Goal: Task Accomplishment & Management: Manage account settings

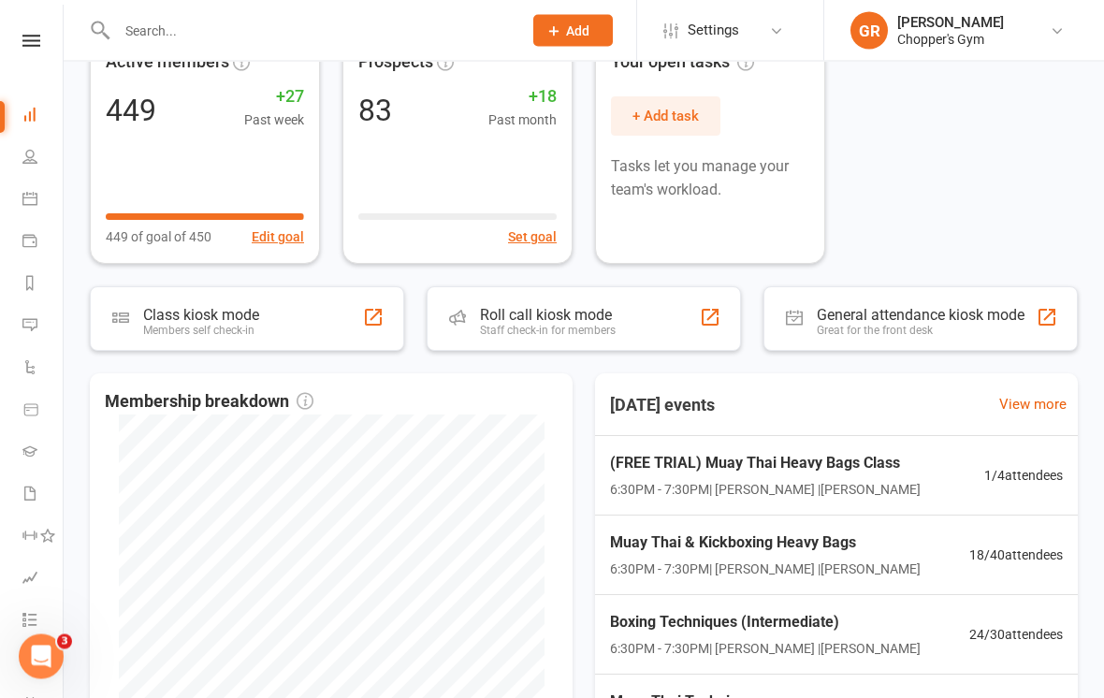
scroll to position [202, 0]
click at [22, 151] on icon at bounding box center [29, 156] width 15 height 15
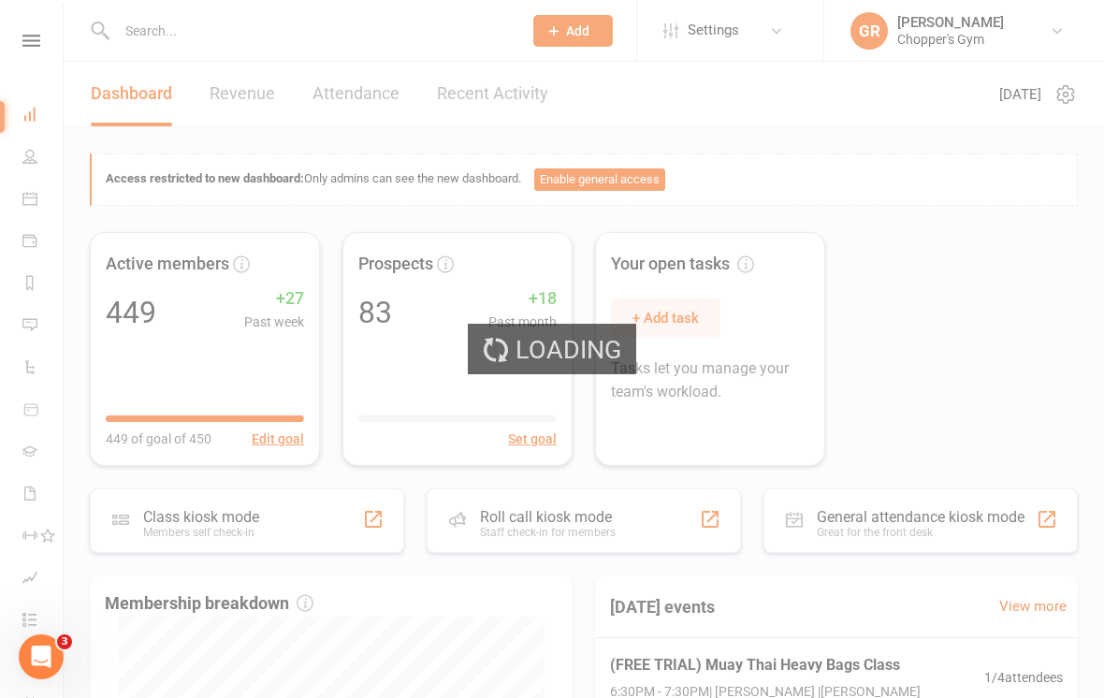
select select "100"
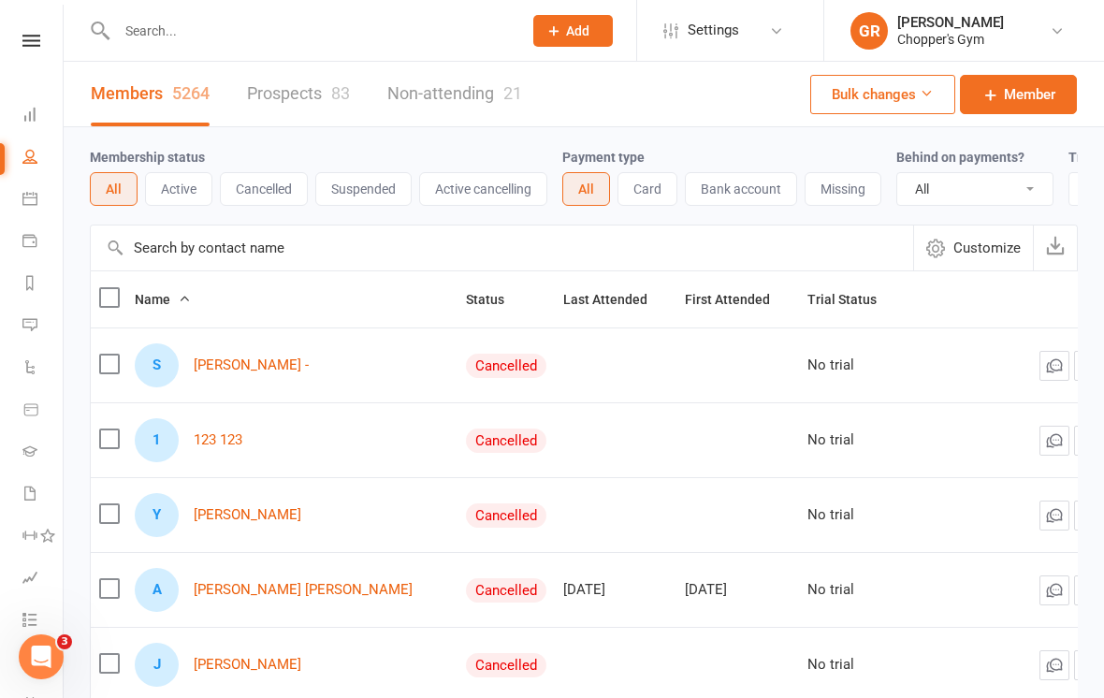
click at [27, 200] on icon at bounding box center [29, 198] width 15 height 15
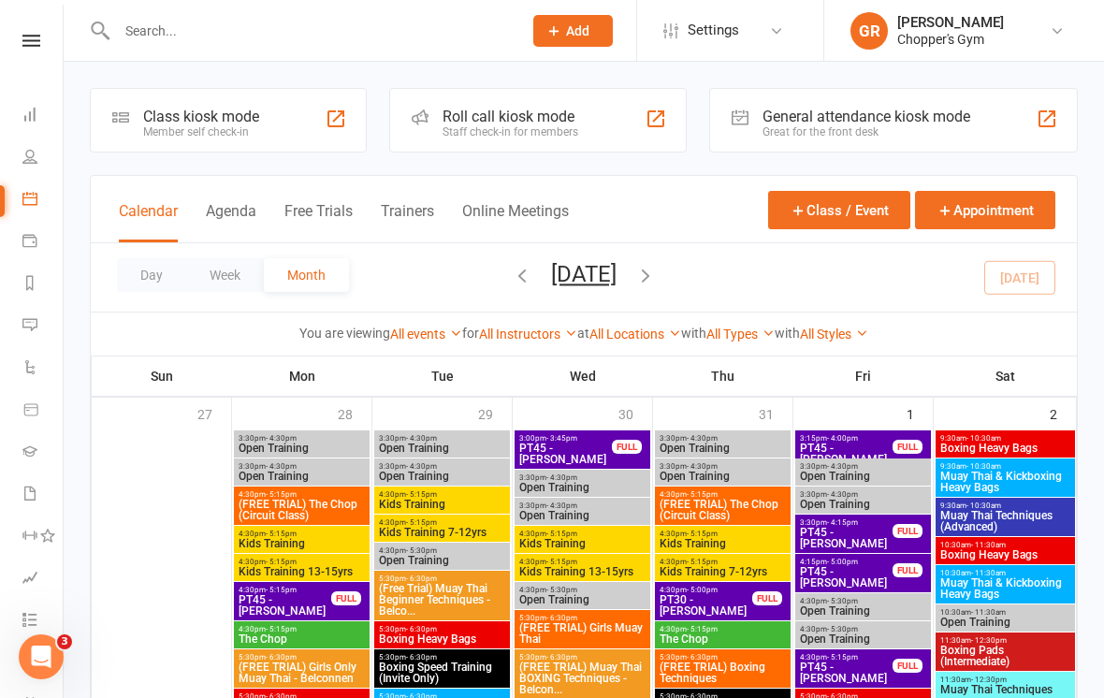
click at [642, 329] on link "All Locations" at bounding box center [636, 334] width 92 height 15
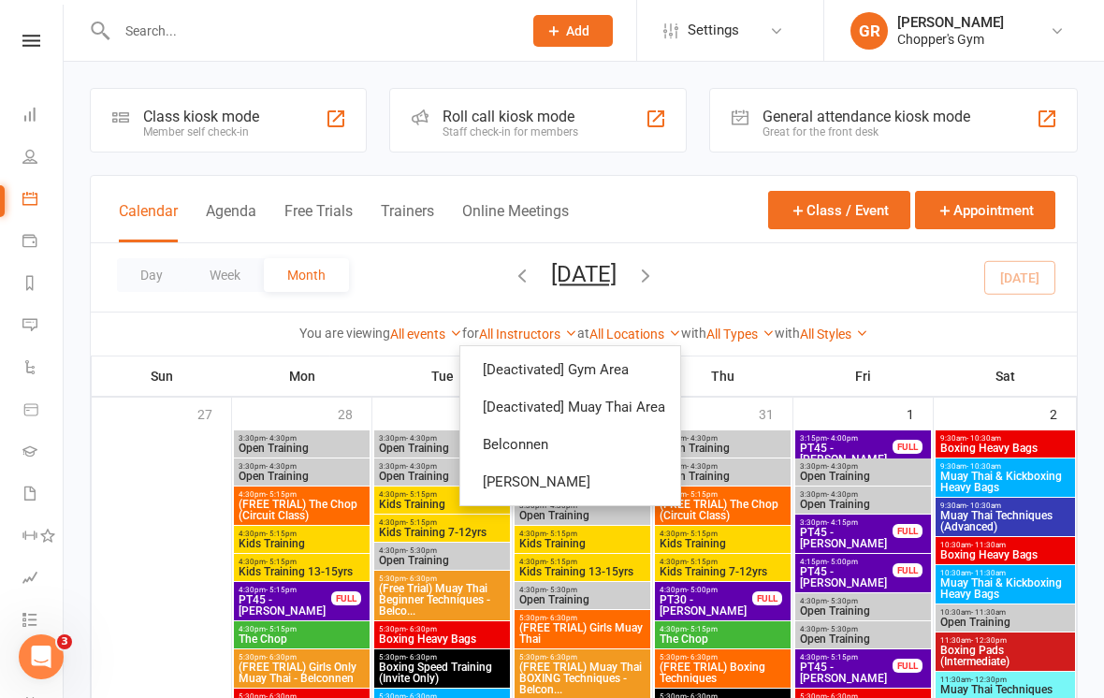
click at [592, 444] on link "Belconnen" at bounding box center [570, 444] width 220 height 37
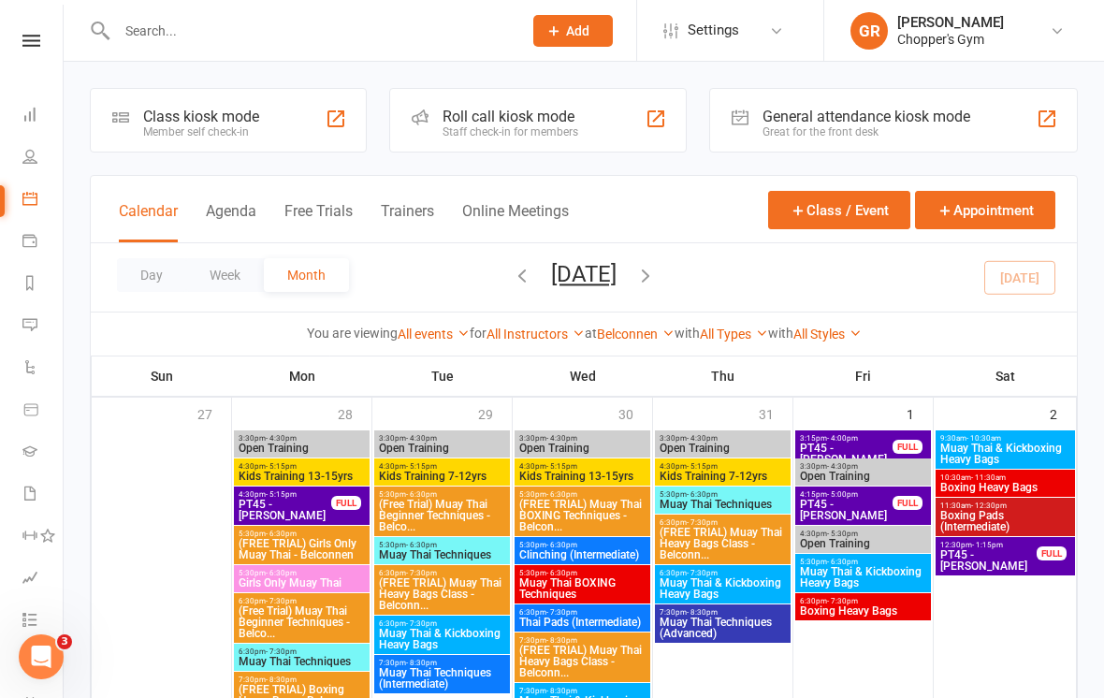
click at [143, 278] on button "Day" at bounding box center [151, 275] width 69 height 34
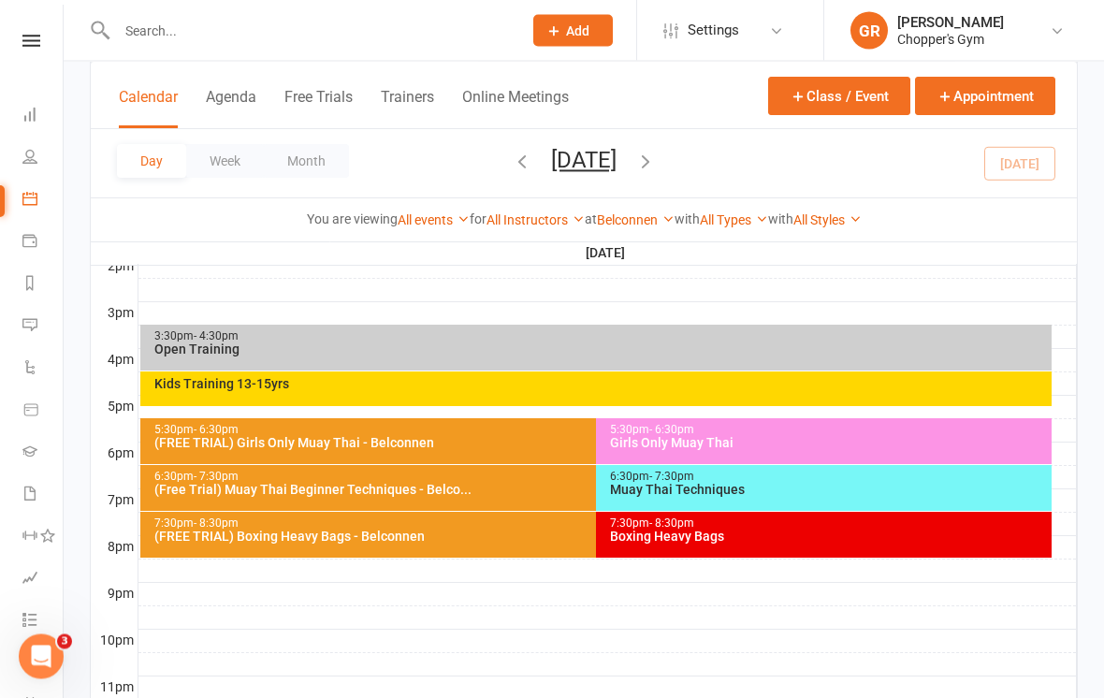
scroll to position [781, 0]
click at [438, 18] on input "text" at bounding box center [310, 31] width 398 height 26
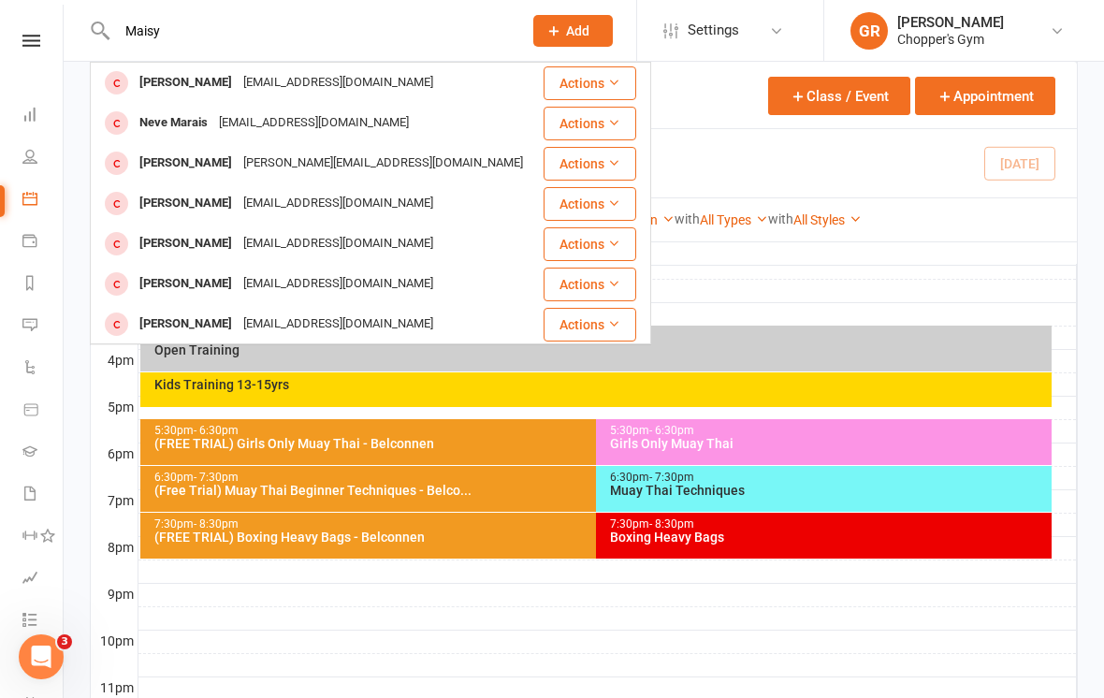
type input "Maisy"
click at [471, 86] on div "[PERSON_NAME] [EMAIL_ADDRESS][DOMAIN_NAME]" at bounding box center [317, 83] width 450 height 38
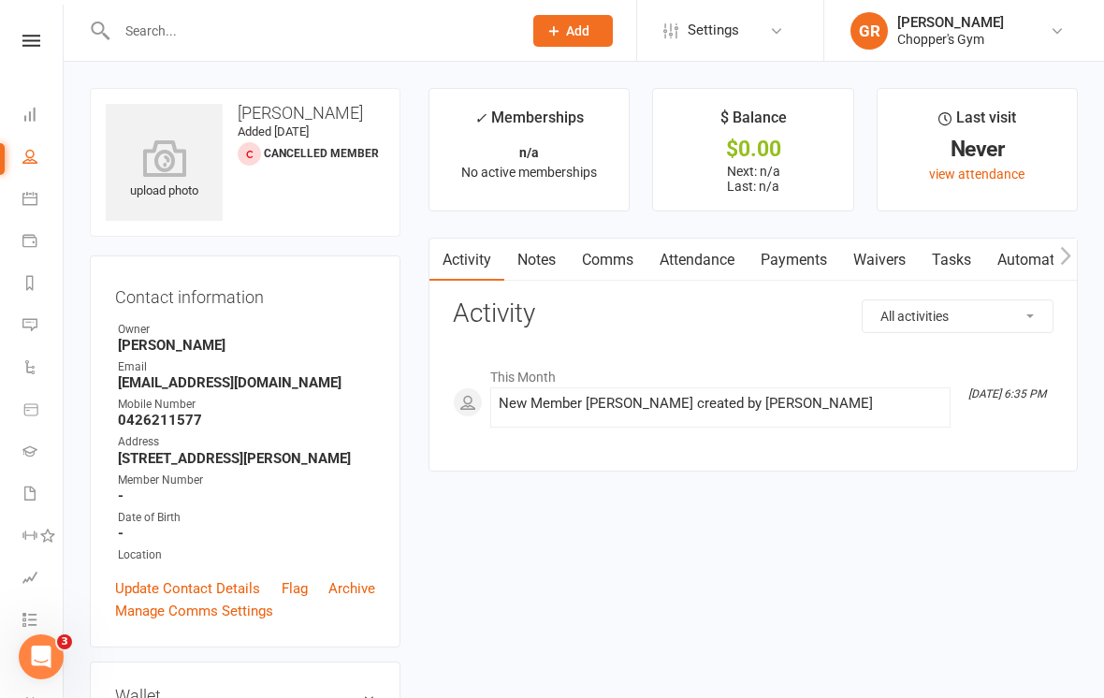
click at [886, 256] on link "Waivers" at bounding box center [879, 260] width 79 height 43
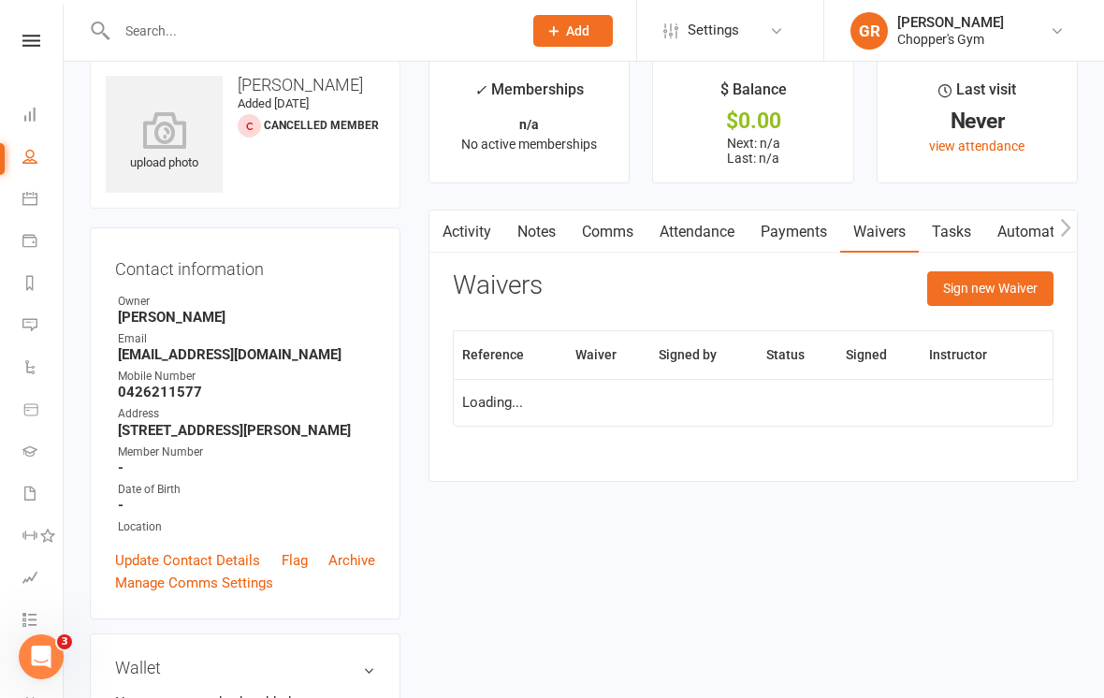
scroll to position [29, 0]
click at [1012, 281] on button "Sign new Waiver" at bounding box center [991, 287] width 126 height 34
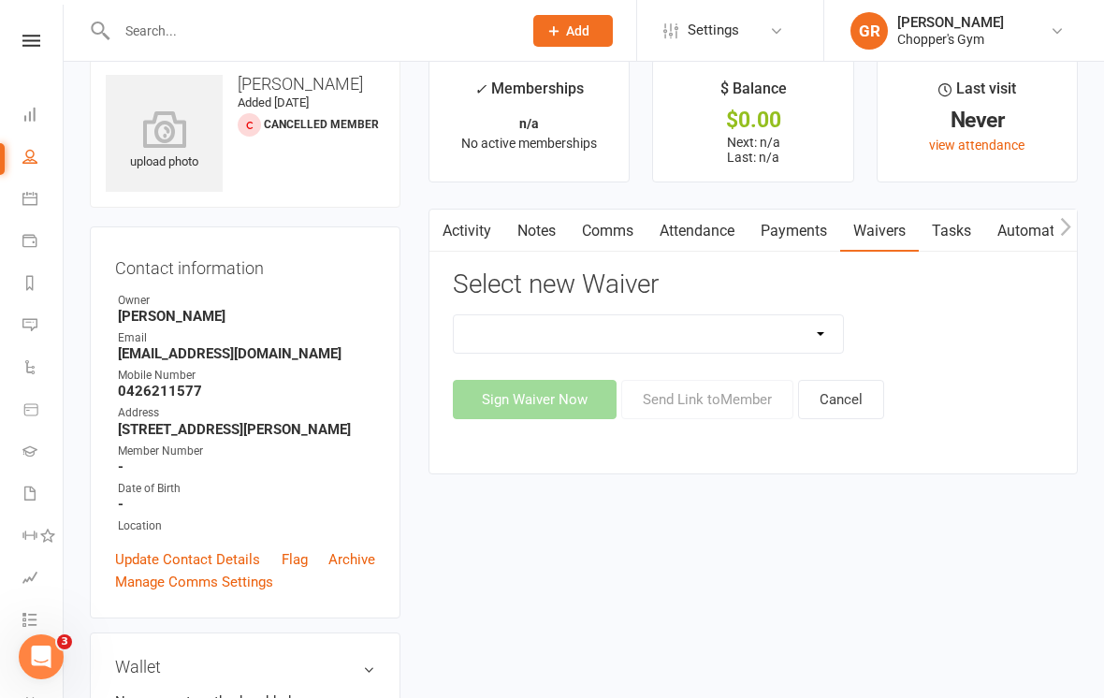
click at [820, 329] on select "12mth Up Front Membership Agreement Chopper's Gym Liability Waiver Chopper's Gy…" at bounding box center [648, 333] width 389 height 37
select select "13488"
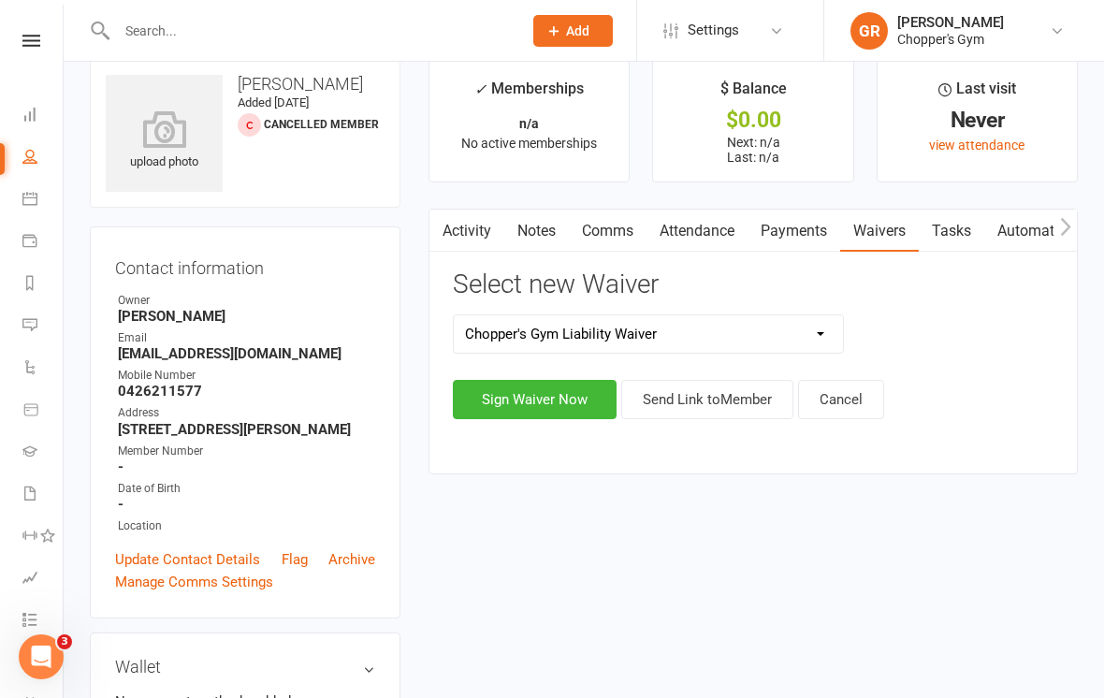
click at [573, 391] on button "Sign Waiver Now" at bounding box center [535, 399] width 164 height 39
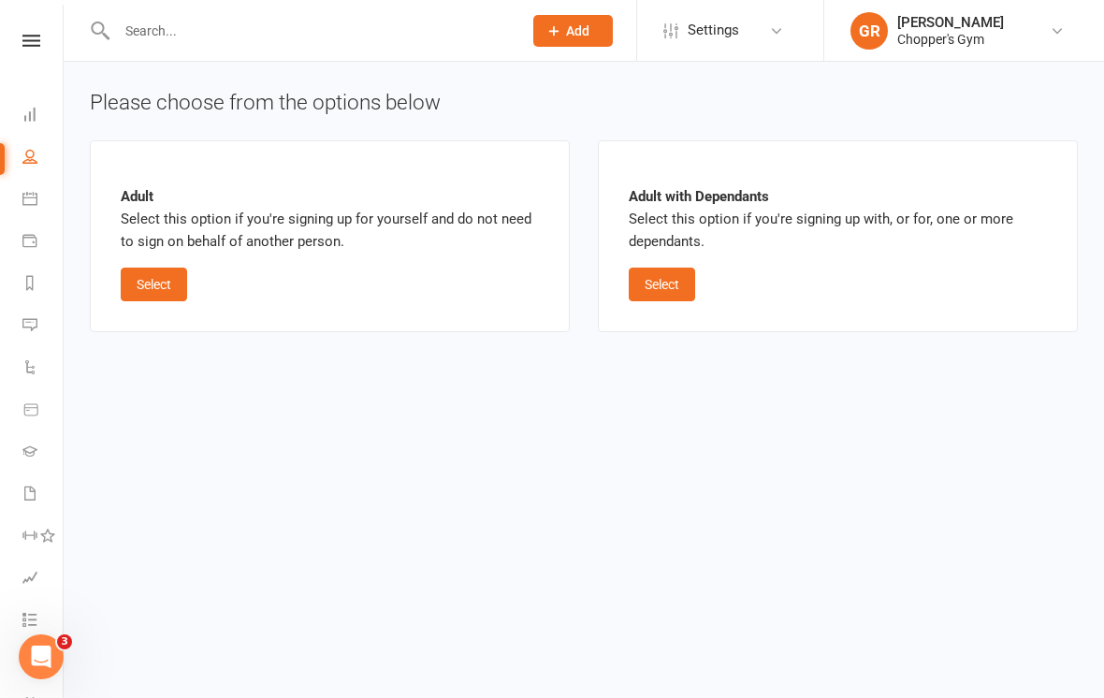
click at [668, 285] on button "Select" at bounding box center [662, 285] width 66 height 34
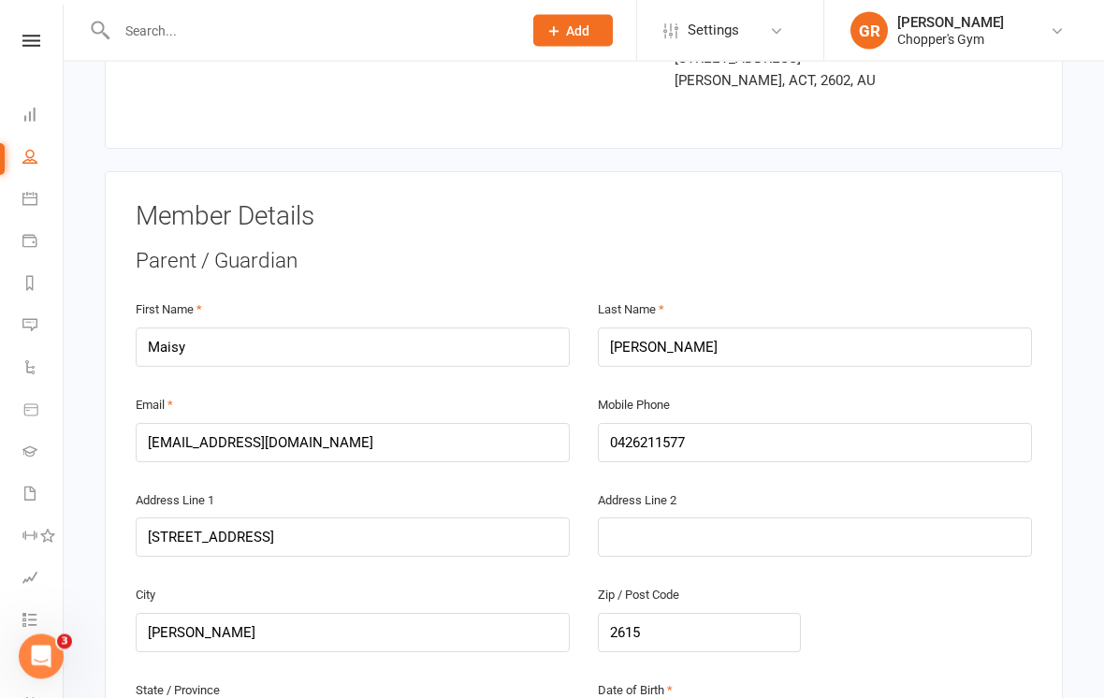
scroll to position [206, 0]
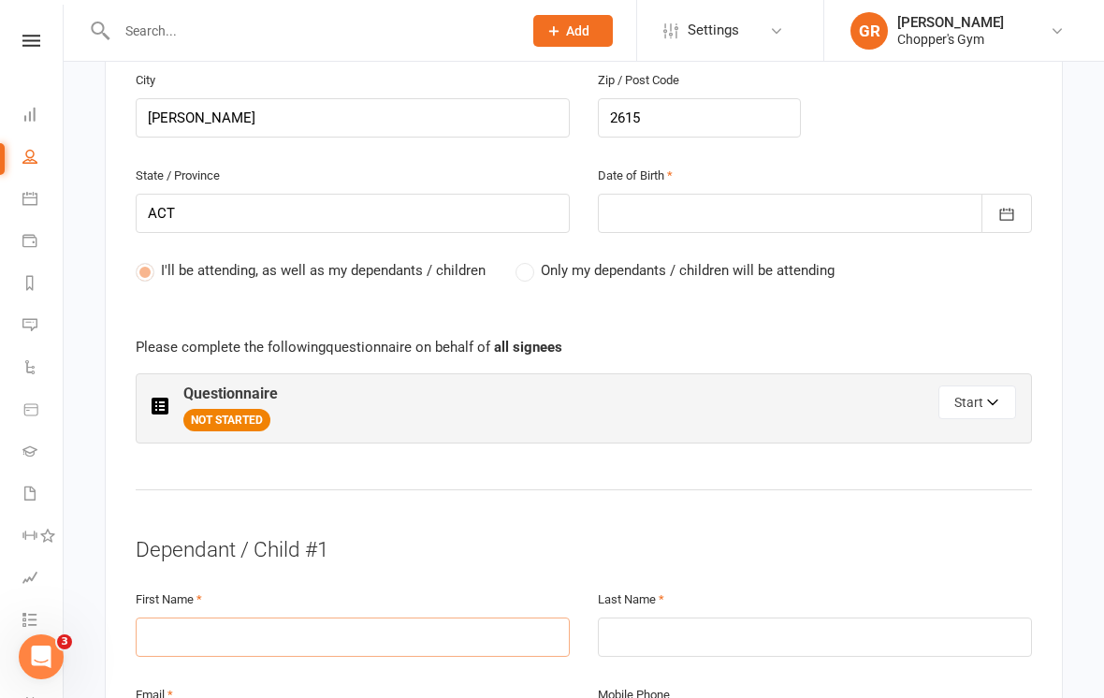
click at [282, 629] on input "text" at bounding box center [353, 637] width 434 height 39
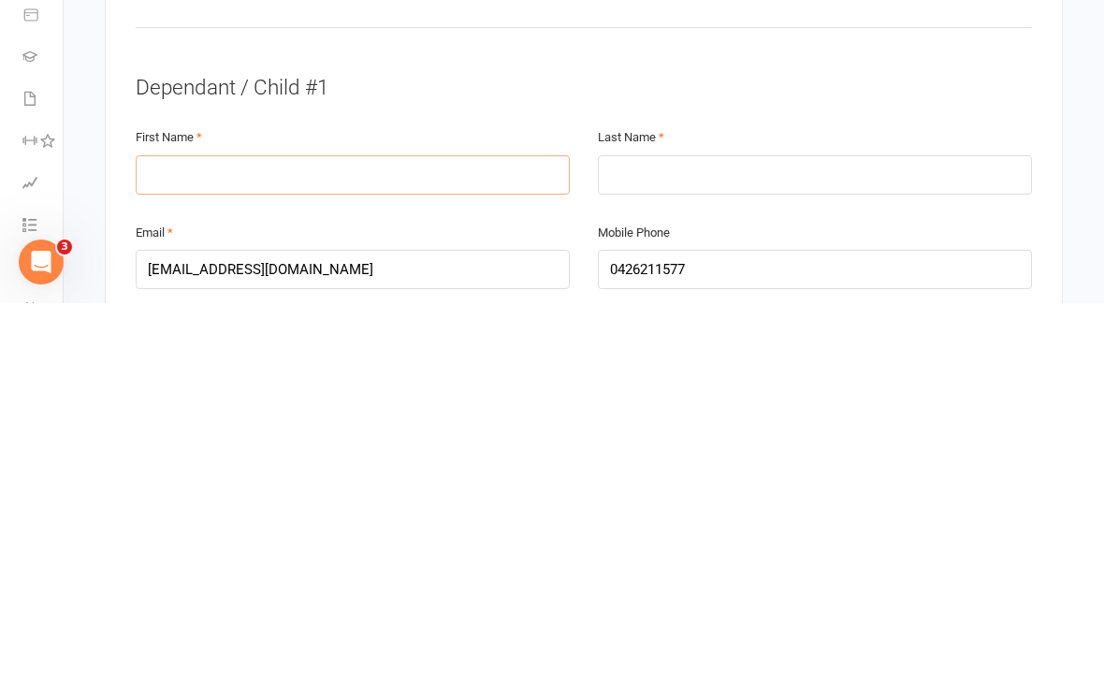
click at [232, 550] on input "text" at bounding box center [353, 569] width 434 height 39
click at [170, 550] on input "text" at bounding box center [353, 569] width 434 height 39
paste input "Maisy"
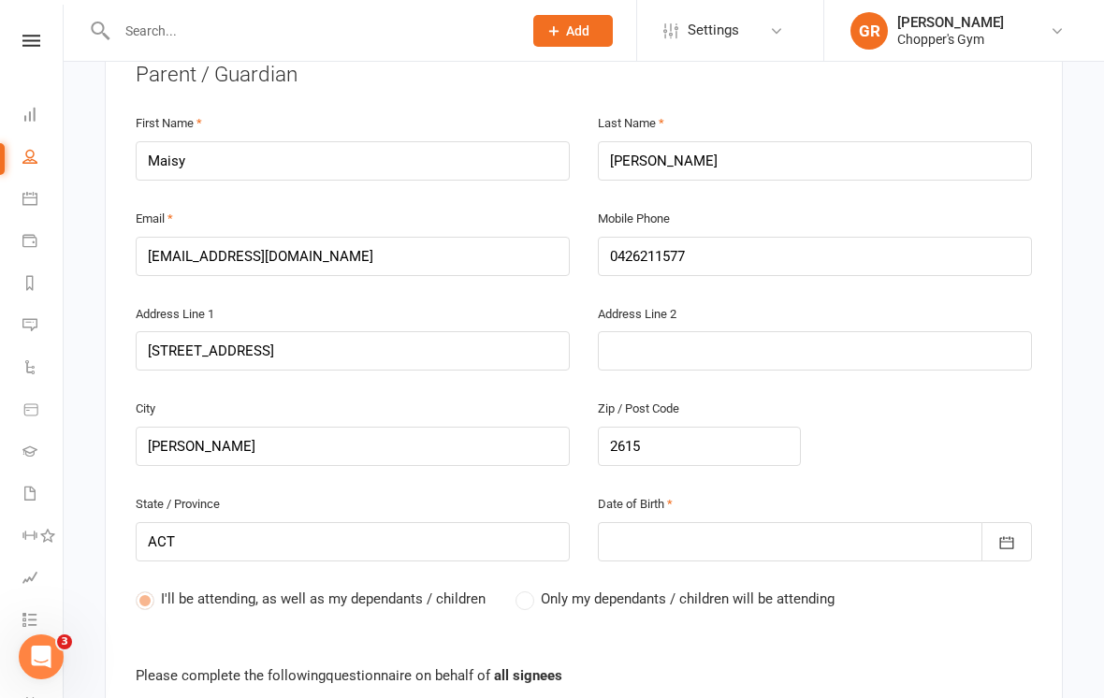
scroll to position [386, 0]
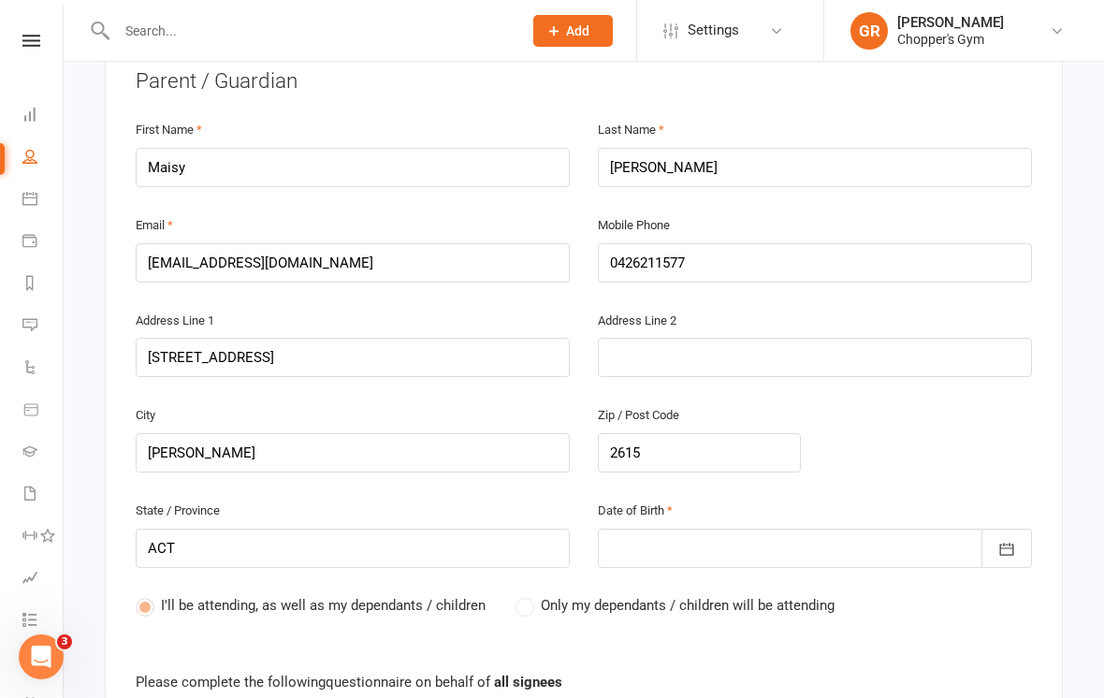
type input "Maisy"
click at [622, 170] on input "[PERSON_NAME]" at bounding box center [815, 167] width 434 height 39
click at [624, 162] on input "[PERSON_NAME]" at bounding box center [815, 167] width 434 height 39
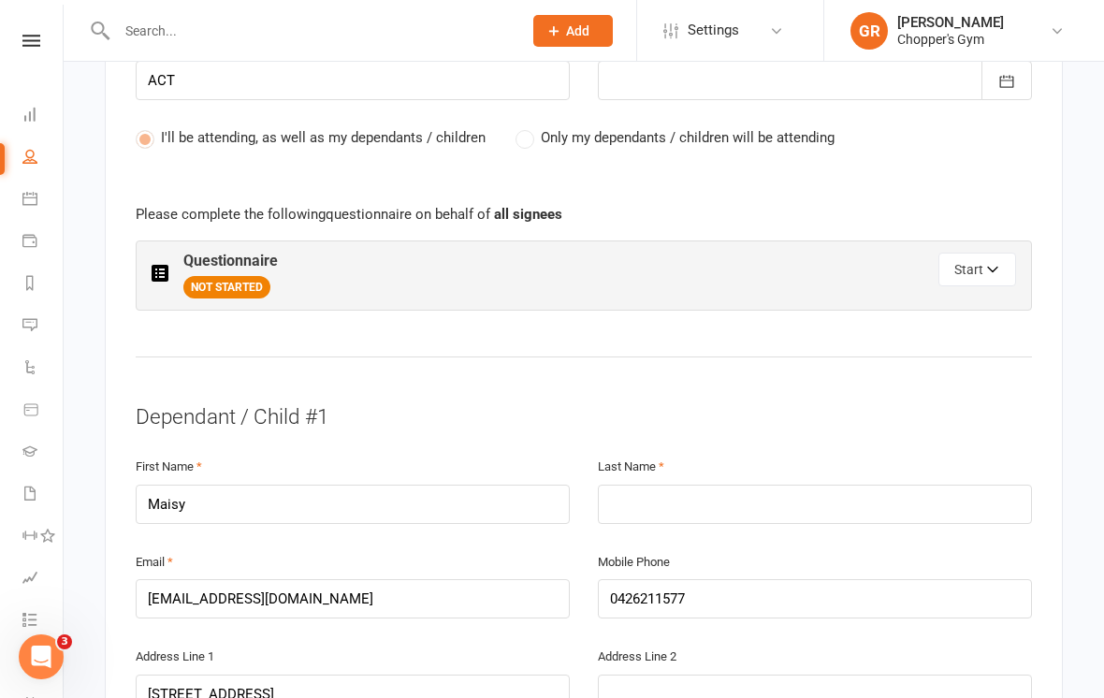
scroll to position [854, 0]
click at [752, 493] on input "text" at bounding box center [815, 504] width 434 height 39
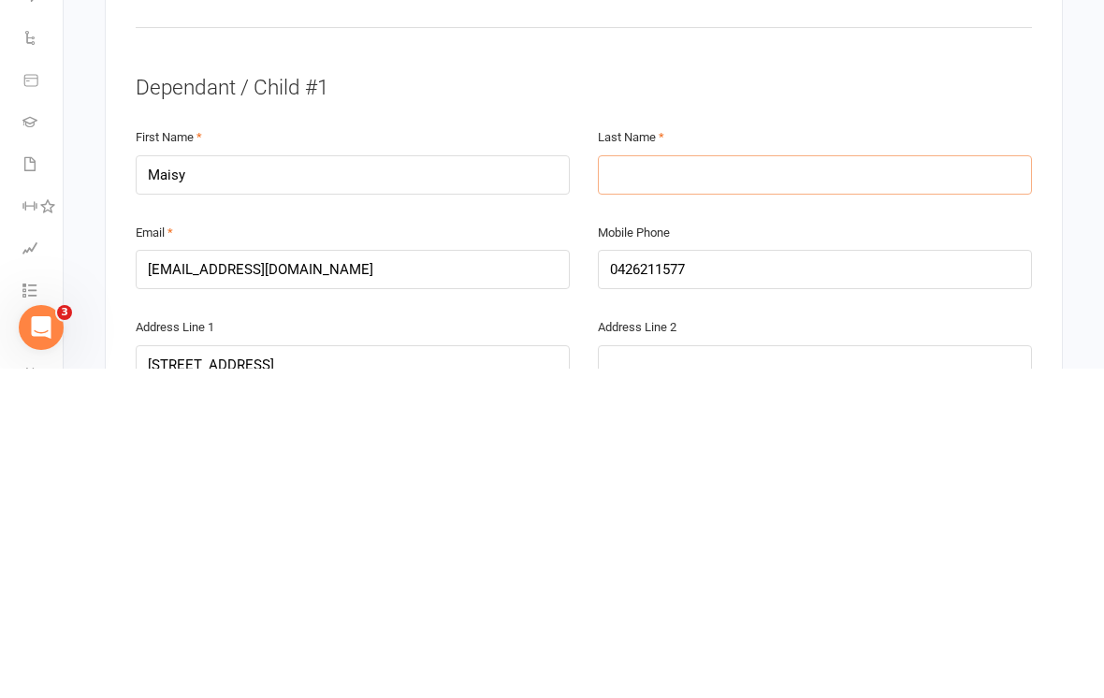
click at [681, 485] on input "text" at bounding box center [815, 504] width 434 height 39
click at [636, 485] on input "text" at bounding box center [815, 504] width 434 height 39
paste input "[PERSON_NAME]"
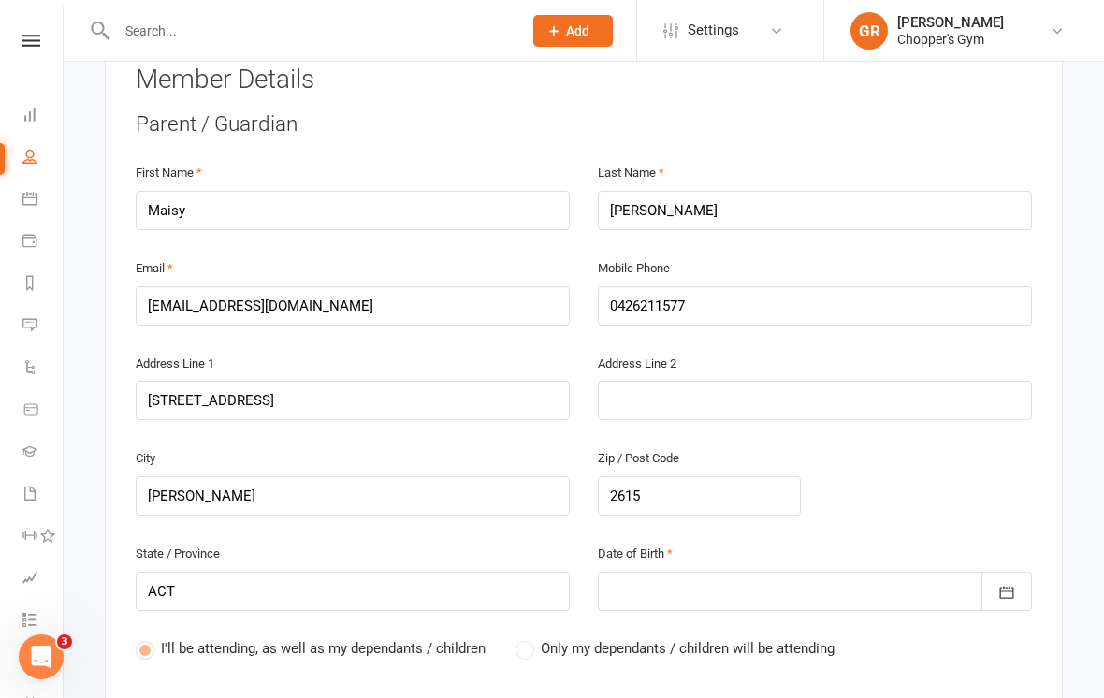
scroll to position [342, 0]
type input "[PERSON_NAME]"
click at [285, 207] on input "Maisy" at bounding box center [353, 211] width 434 height 39
type input "M"
type input "[PERSON_NAME]"
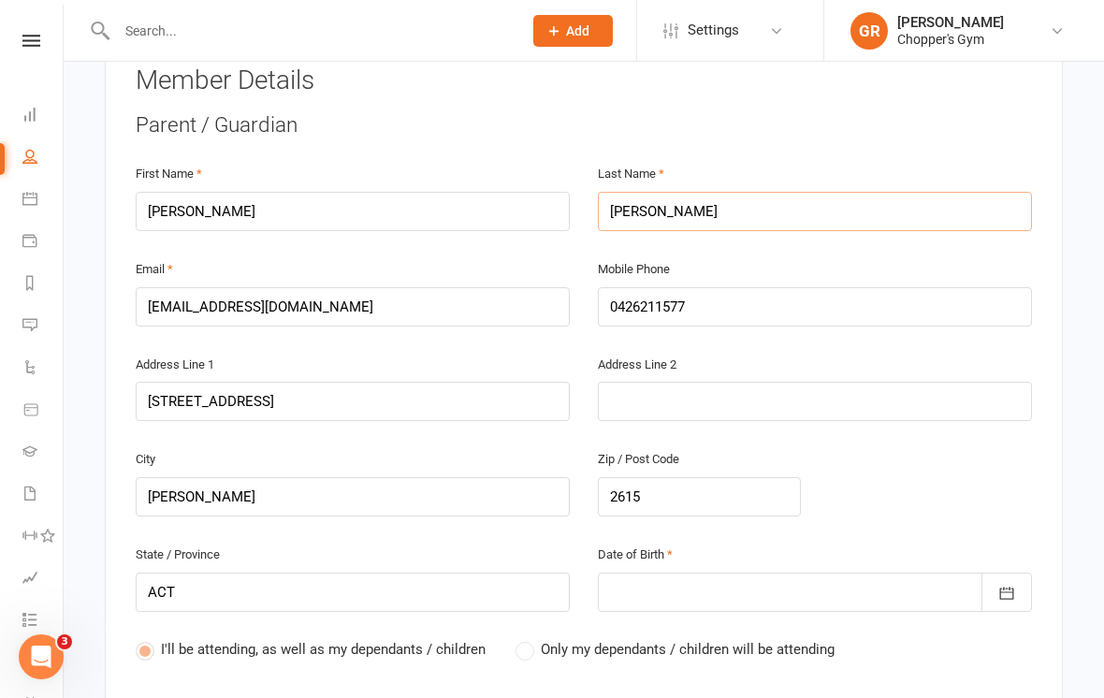
click at [743, 193] on input "[PERSON_NAME]" at bounding box center [815, 211] width 434 height 39
click at [720, 201] on input "[PERSON_NAME]" at bounding box center [815, 211] width 434 height 39
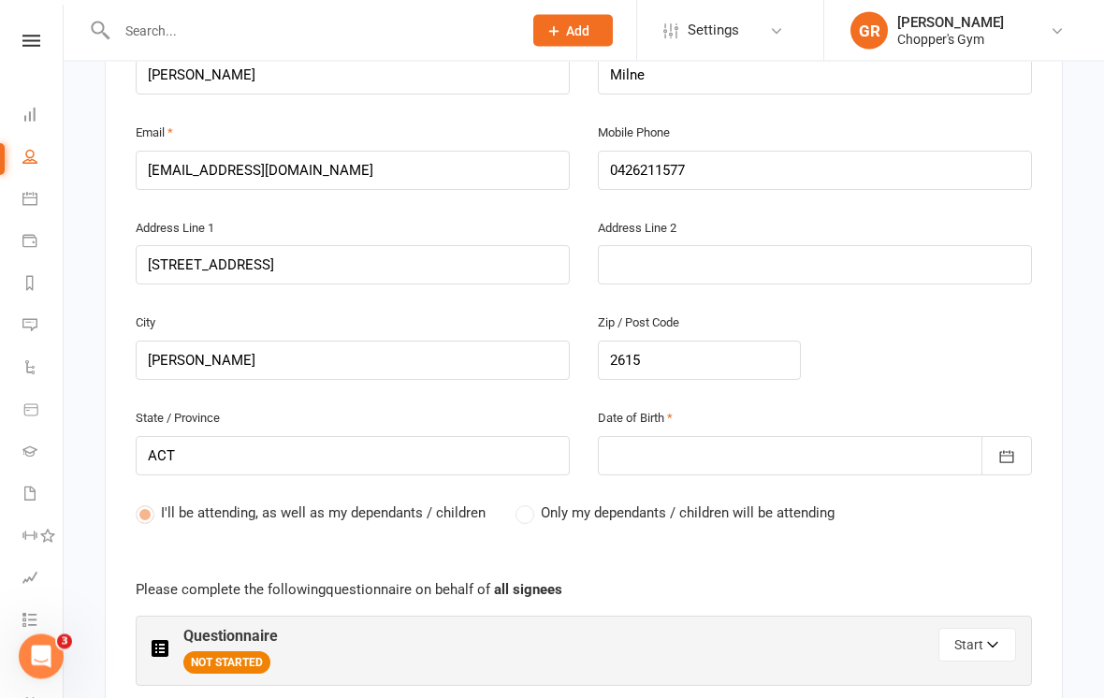
scroll to position [478, 0]
type input "Milne"
click at [1016, 455] on button "button" at bounding box center [1007, 455] width 51 height 39
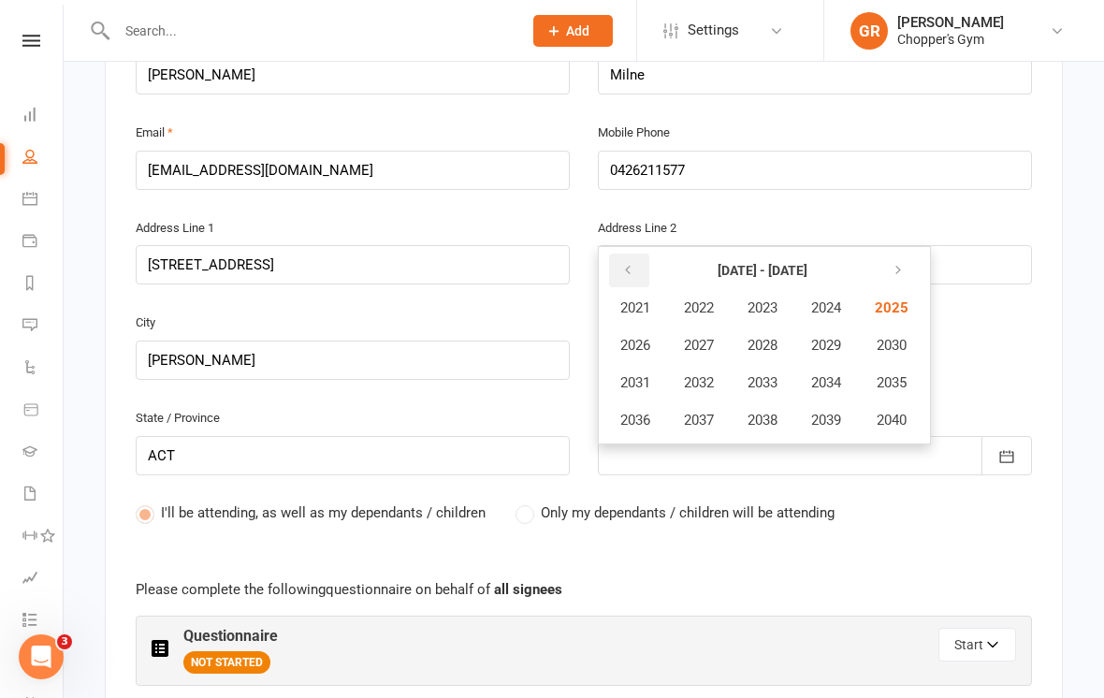
click at [627, 263] on icon "button" at bounding box center [627, 270] width 13 height 15
click at [624, 263] on icon "button" at bounding box center [627, 270] width 13 height 15
click at [623, 263] on icon "button" at bounding box center [627, 270] width 13 height 15
click at [764, 412] on span "1978" at bounding box center [763, 420] width 30 height 17
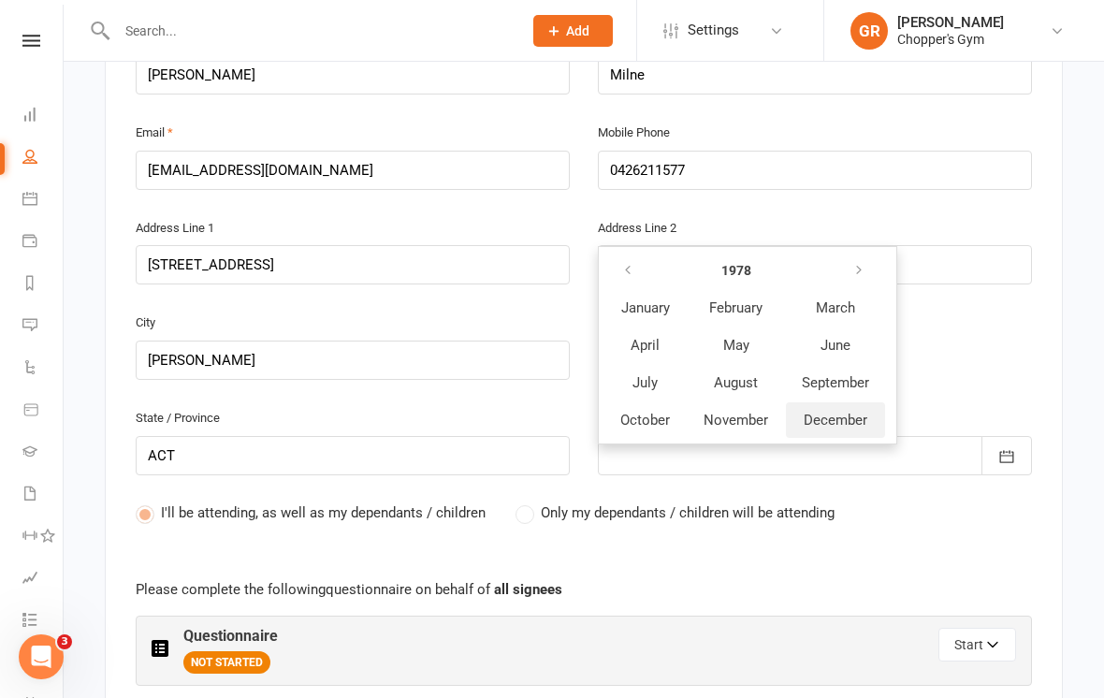
click at [838, 416] on span "December" at bounding box center [836, 420] width 64 height 17
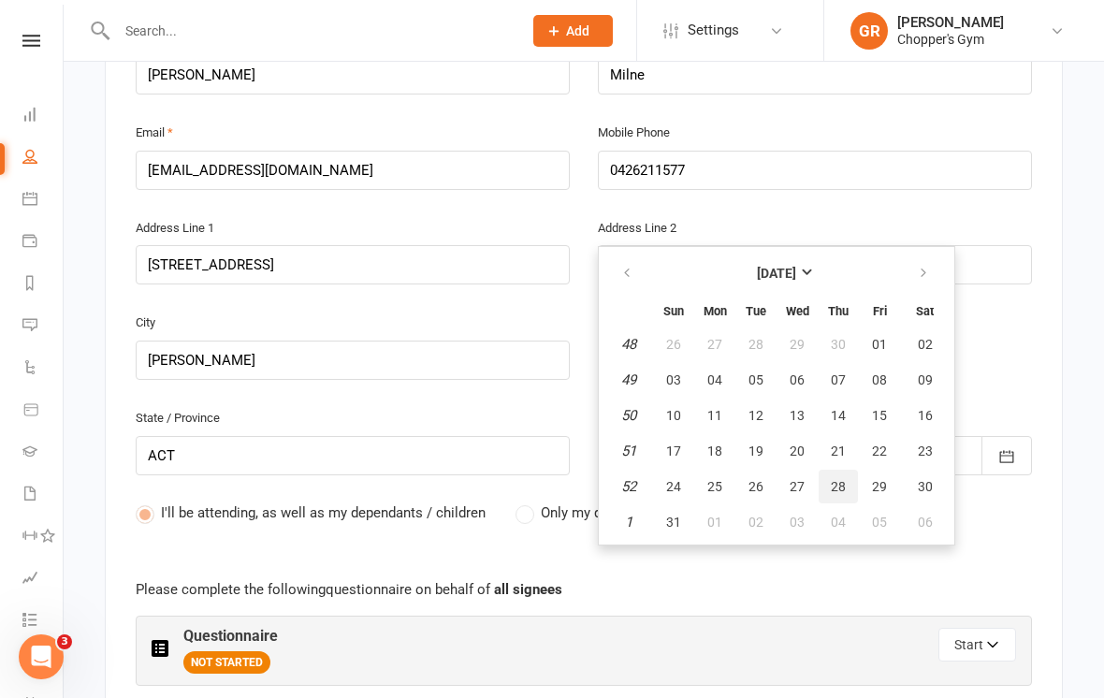
click at [847, 481] on button "28" at bounding box center [838, 487] width 39 height 34
type input "[DATE]"
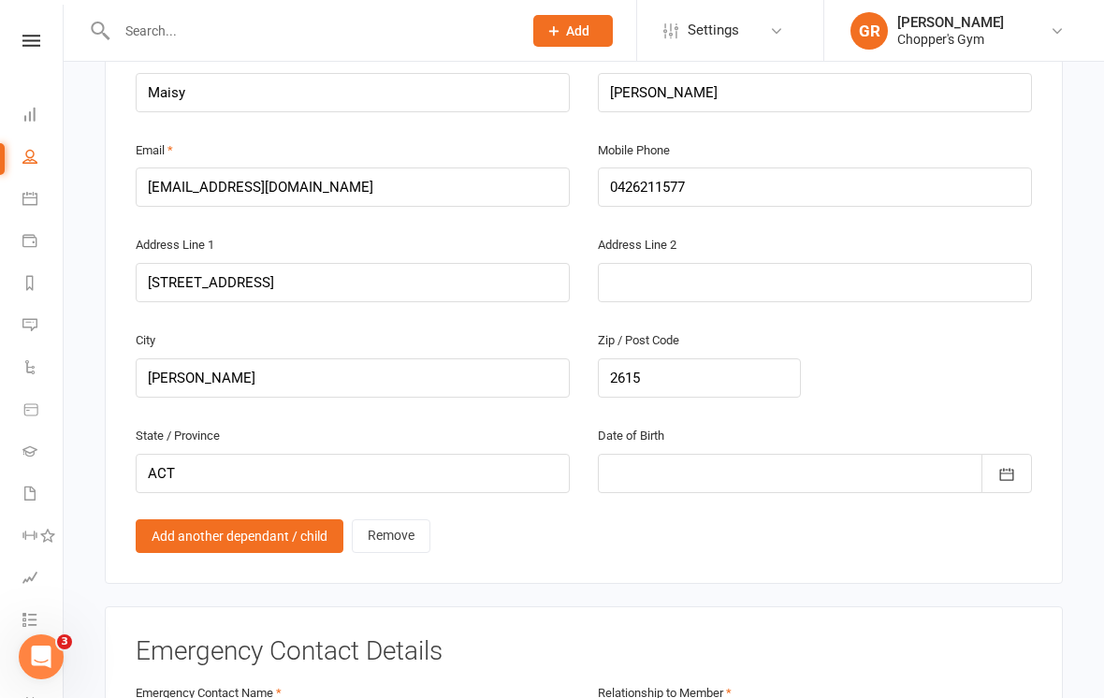
scroll to position [1306, 0]
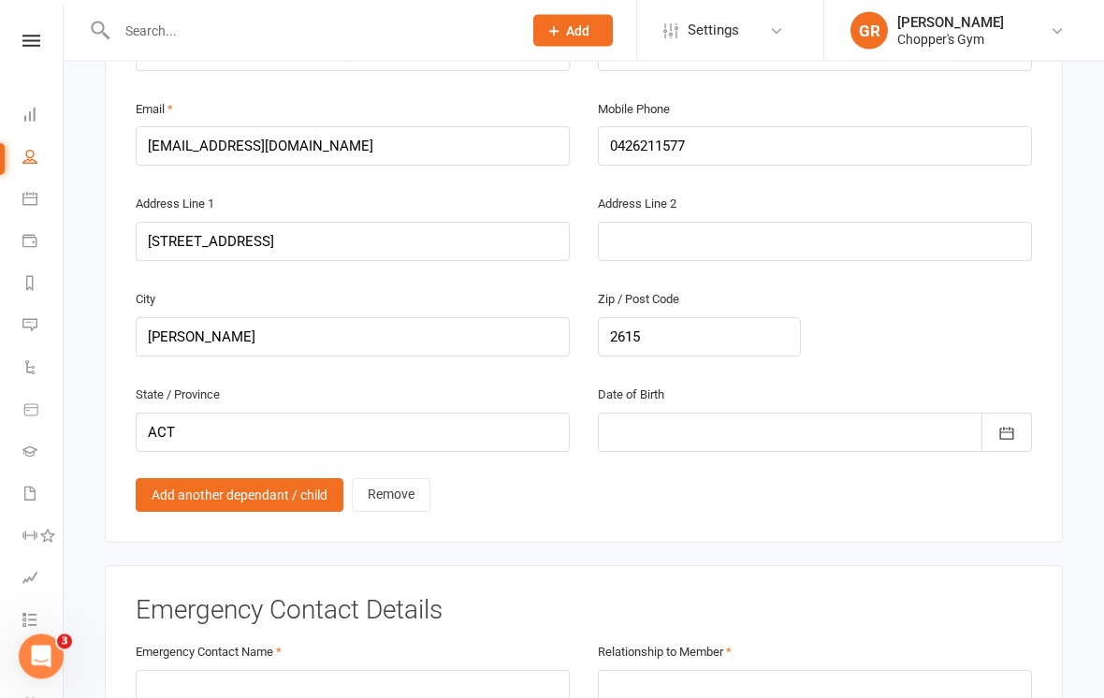
click at [899, 433] on div at bounding box center [815, 433] width 434 height 39
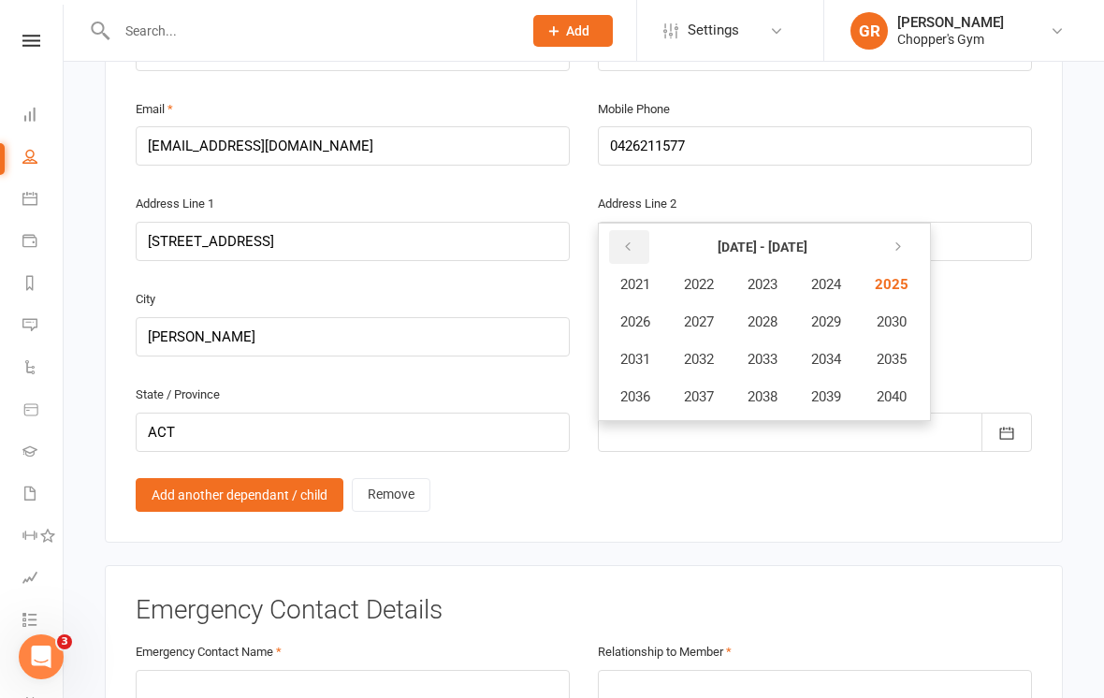
click at [636, 230] on button "button" at bounding box center [629, 247] width 40 height 34
click at [702, 351] on span "2012" at bounding box center [699, 359] width 30 height 17
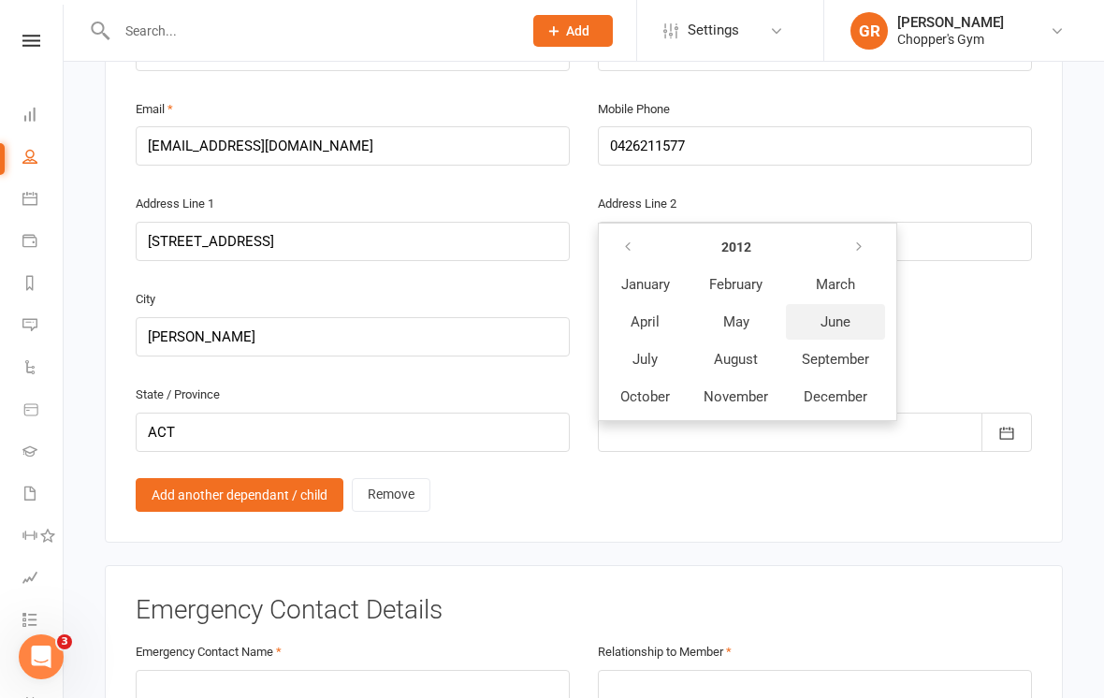
click at [833, 314] on span "June" at bounding box center [836, 322] width 30 height 17
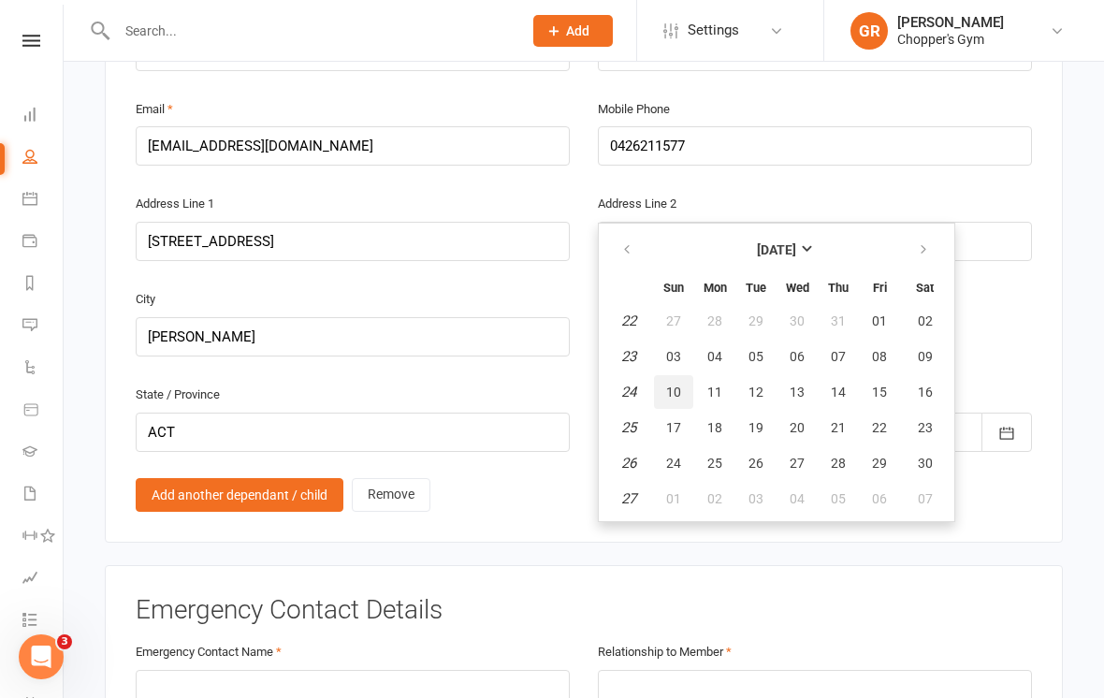
click at [670, 385] on span "10" at bounding box center [673, 392] width 15 height 15
type input "[DATE]"
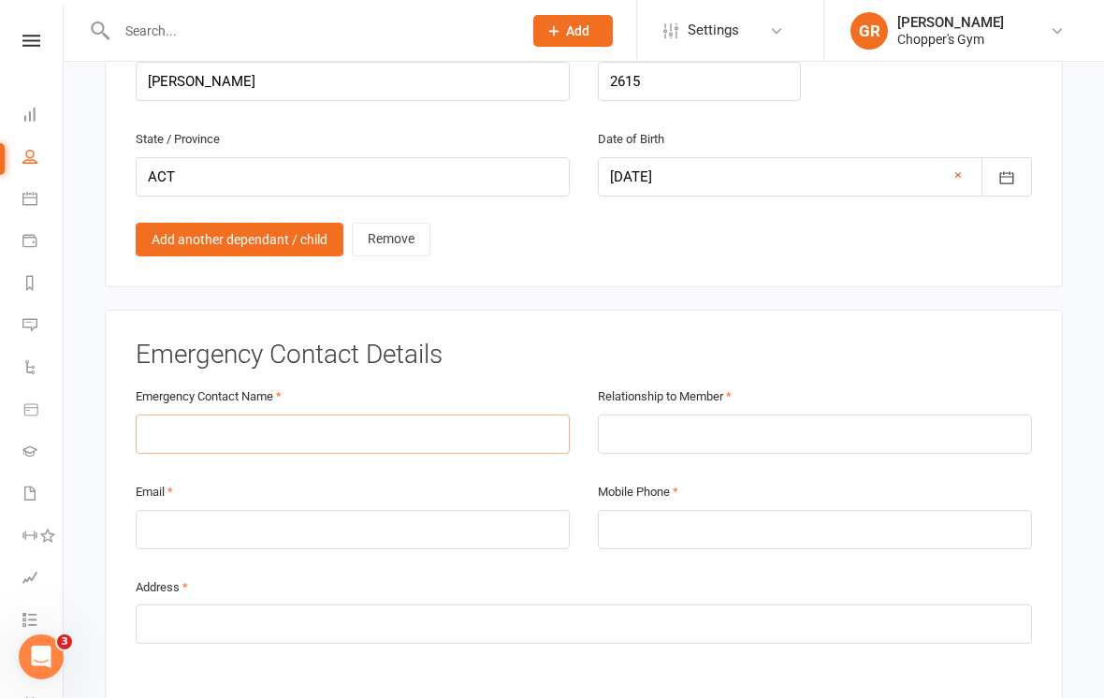
click at [387, 417] on input "text" at bounding box center [353, 434] width 434 height 39
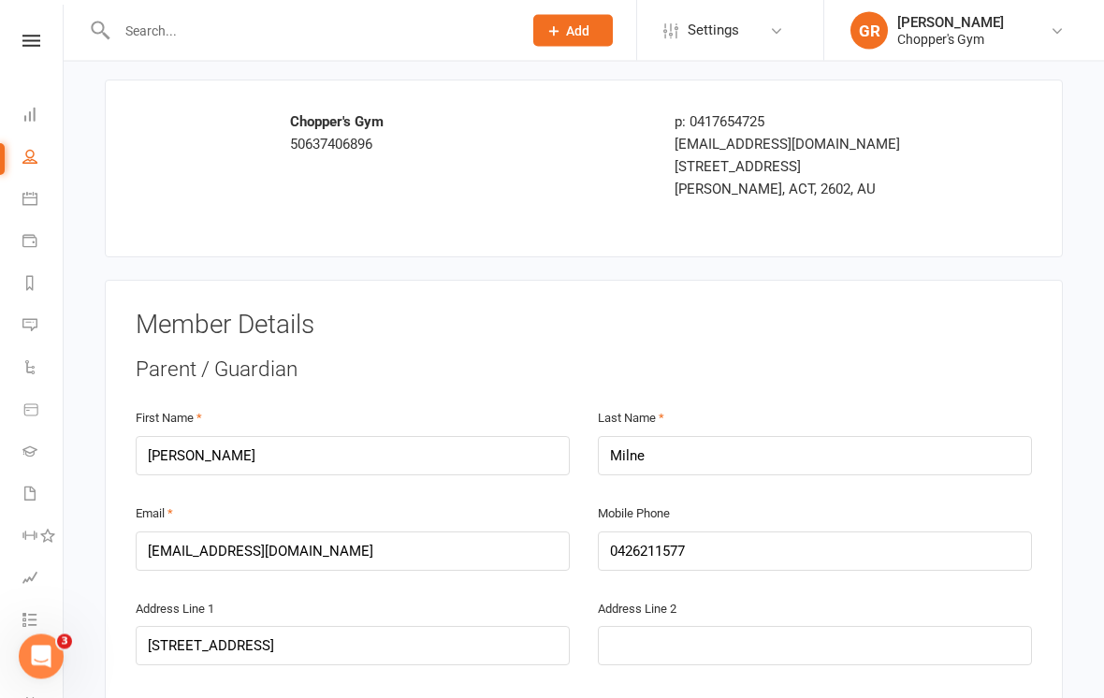
scroll to position [94, 0]
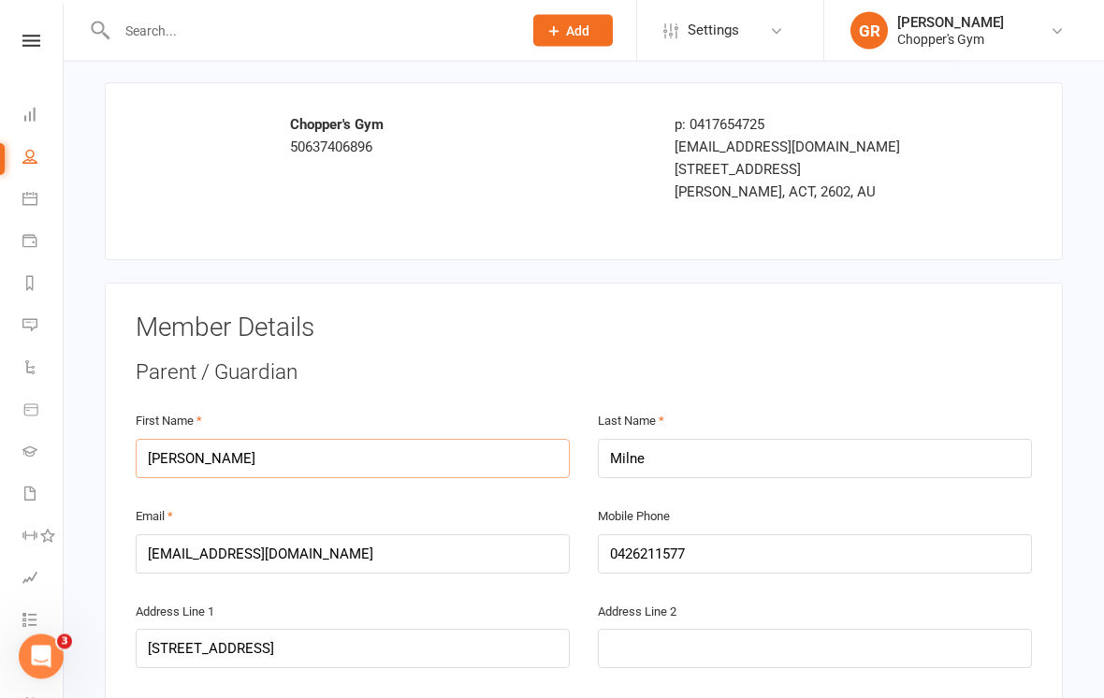
click at [159, 460] on input "[PERSON_NAME]" at bounding box center [353, 459] width 434 height 39
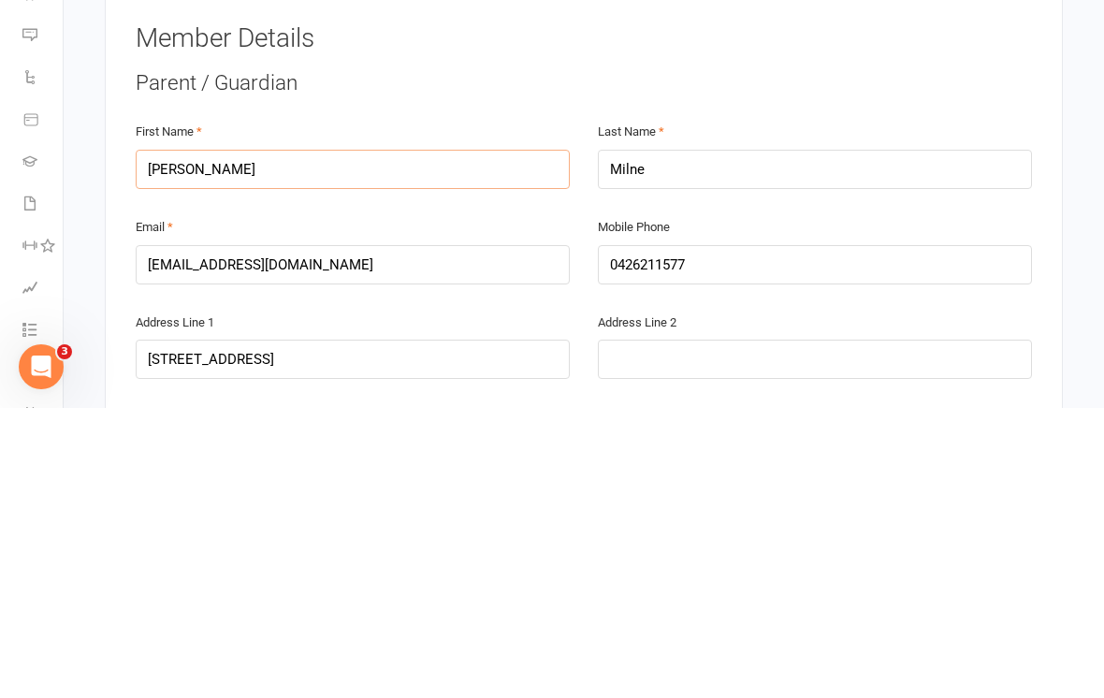
click at [160, 440] on input "[PERSON_NAME]" at bounding box center [353, 459] width 434 height 39
click at [169, 440] on input "[PERSON_NAME]" at bounding box center [353, 459] width 434 height 39
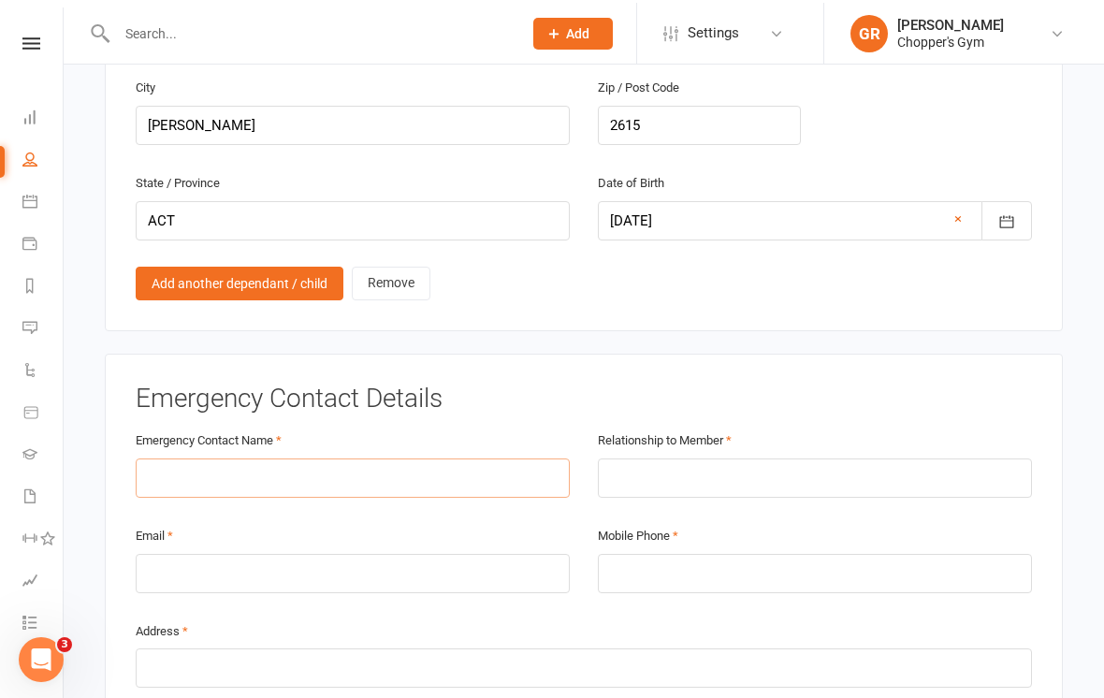
click at [321, 461] on input "text" at bounding box center [353, 475] width 434 height 39
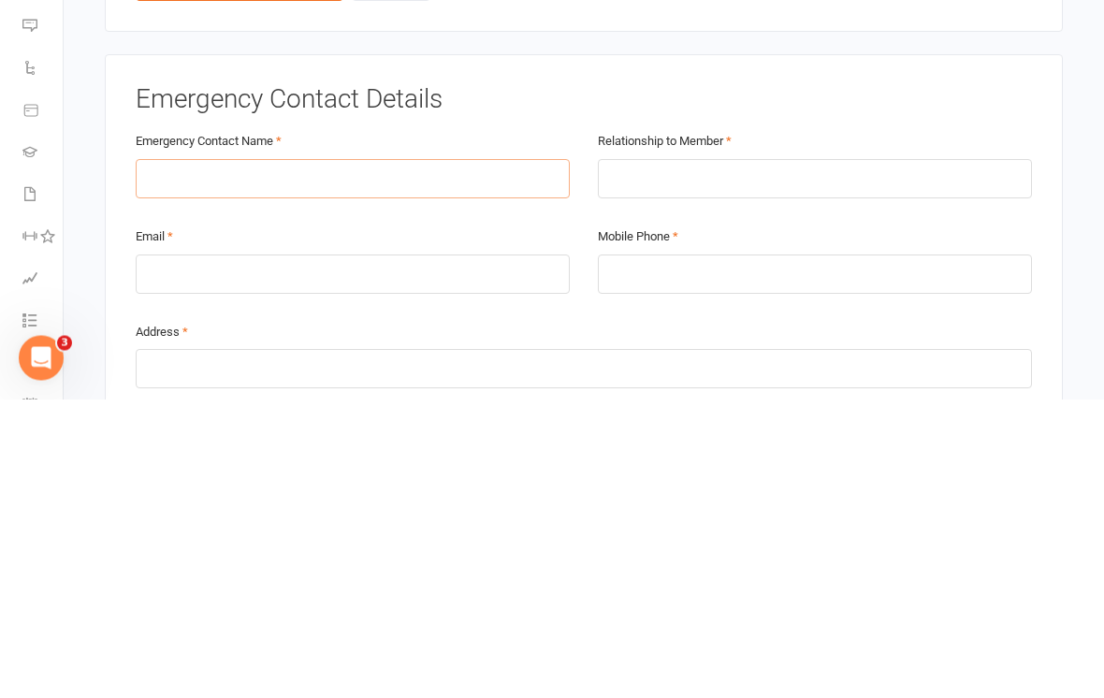
click at [202, 459] on input "text" at bounding box center [353, 478] width 434 height 39
click at [173, 459] on input "text" at bounding box center [353, 478] width 434 height 39
paste input "[PERSON_NAME]"
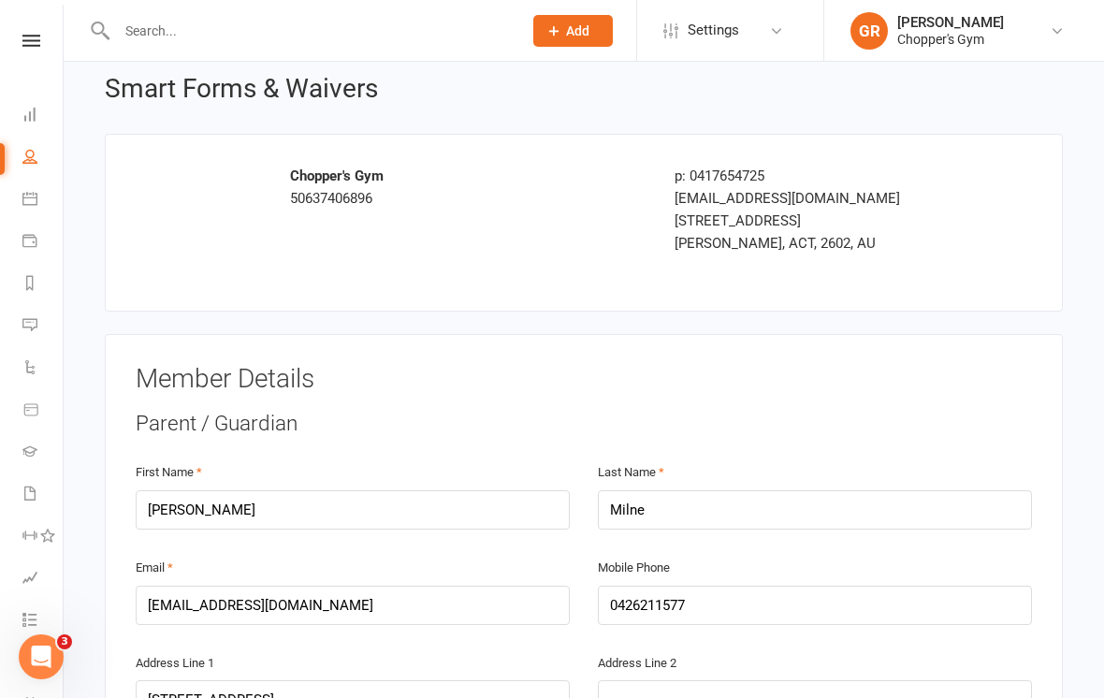
scroll to position [42, 0]
type input "[PERSON_NAME]"
click at [624, 516] on input "Milne" at bounding box center [815, 510] width 434 height 39
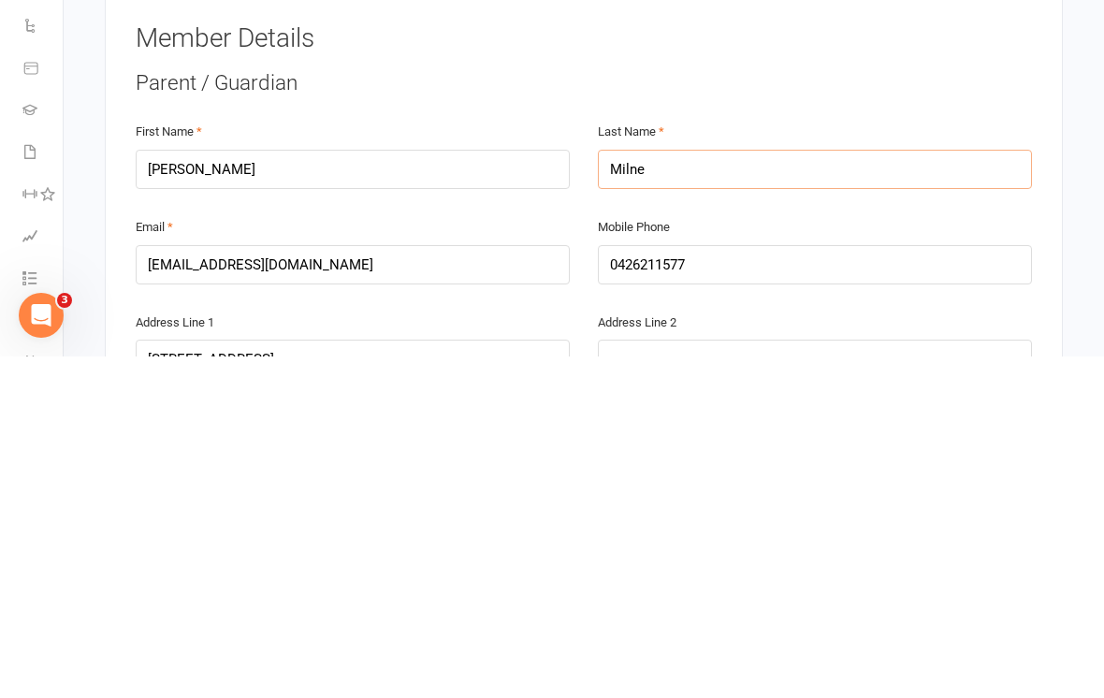
click at [620, 491] on input "Milne" at bounding box center [815, 510] width 434 height 39
click at [636, 491] on input "Milne" at bounding box center [815, 510] width 434 height 39
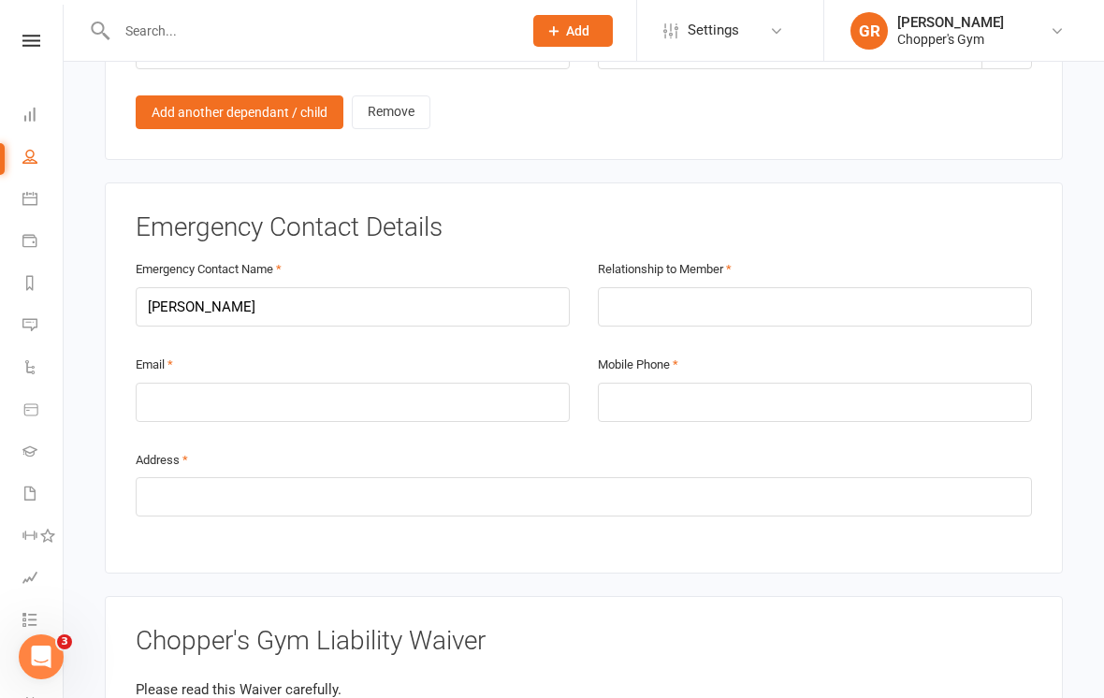
scroll to position [1695, 0]
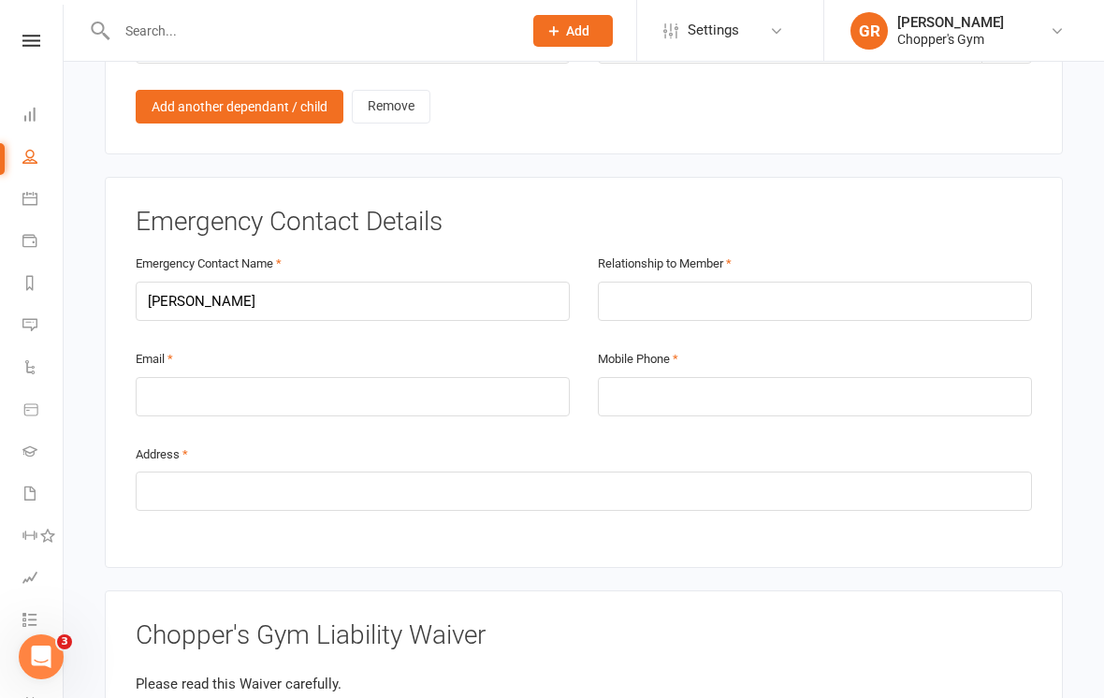
click at [744, 265] on div "Relationship to Member" at bounding box center [815, 286] width 434 height 69
click at [684, 289] on input "text" at bounding box center [815, 301] width 434 height 39
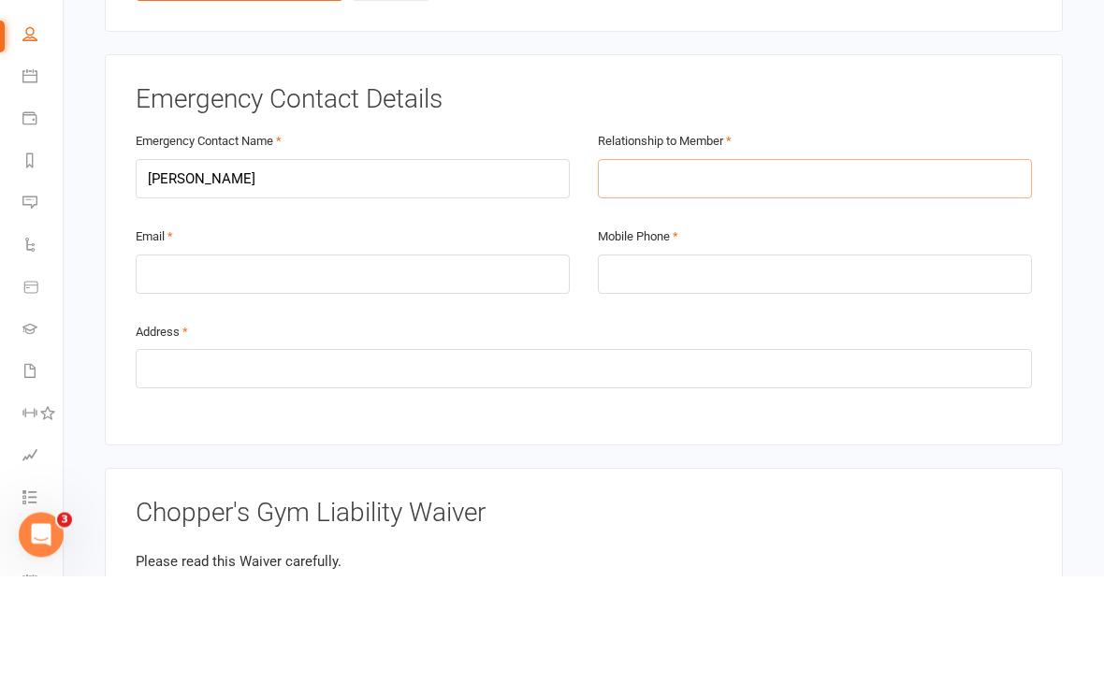
click at [674, 282] on input "text" at bounding box center [815, 301] width 434 height 39
paste input "Milne"
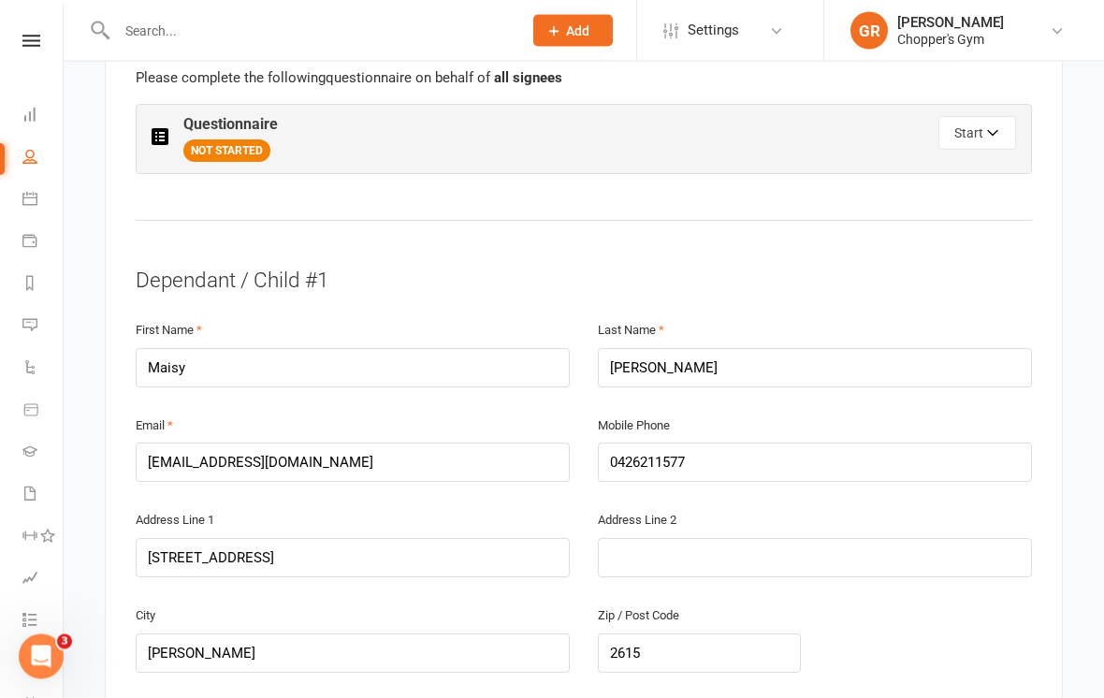
scroll to position [990, 0]
type input "Milne"
click at [152, 456] on input "[EMAIL_ADDRESS][DOMAIN_NAME]" at bounding box center [353, 462] width 434 height 39
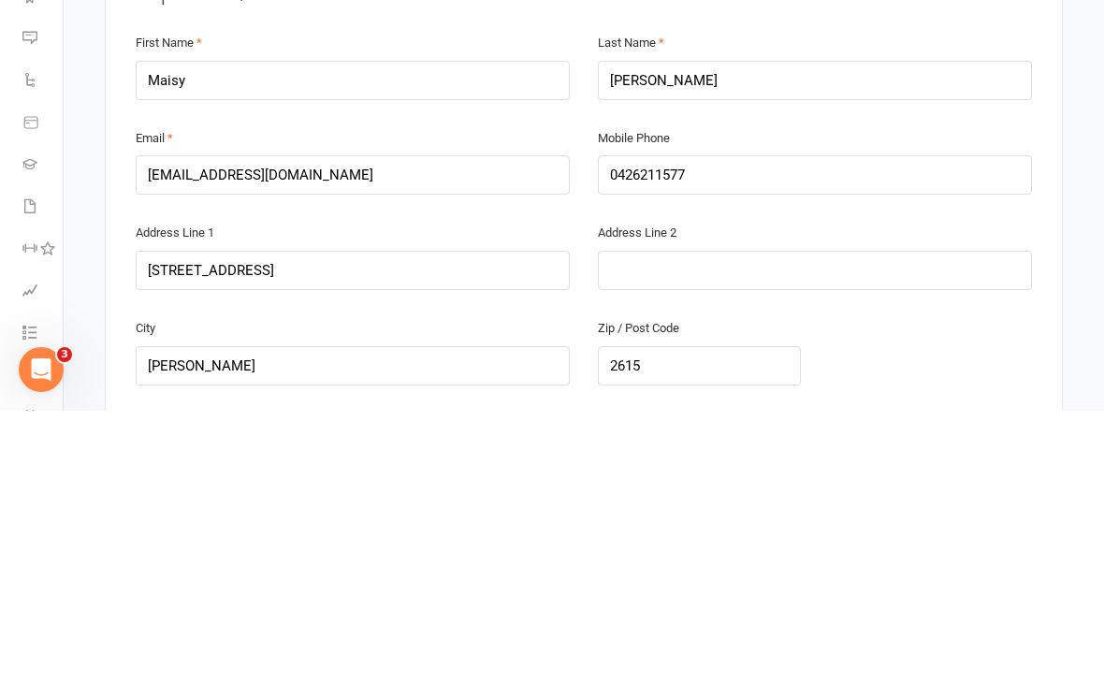
click at [153, 443] on input "[EMAIL_ADDRESS][DOMAIN_NAME]" at bounding box center [353, 462] width 434 height 39
click at [175, 443] on input "[EMAIL_ADDRESS][DOMAIN_NAME]" at bounding box center [353, 462] width 434 height 39
click at [181, 443] on input "[EMAIL_ADDRESS][DOMAIN_NAME]" at bounding box center [353, 462] width 434 height 39
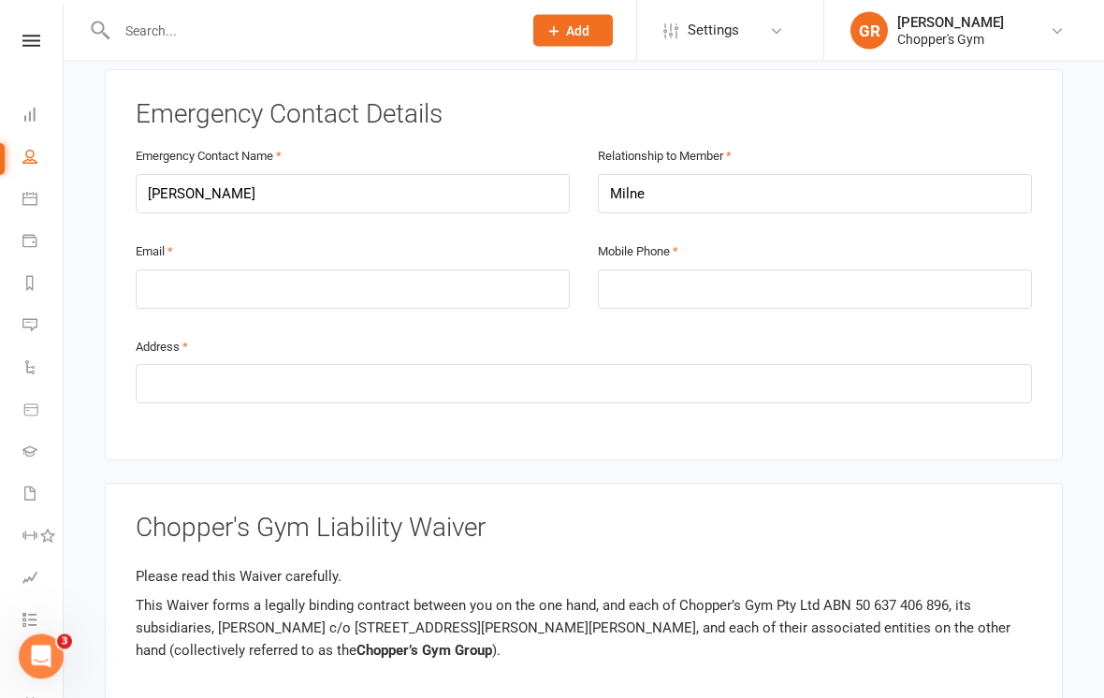
scroll to position [1799, 0]
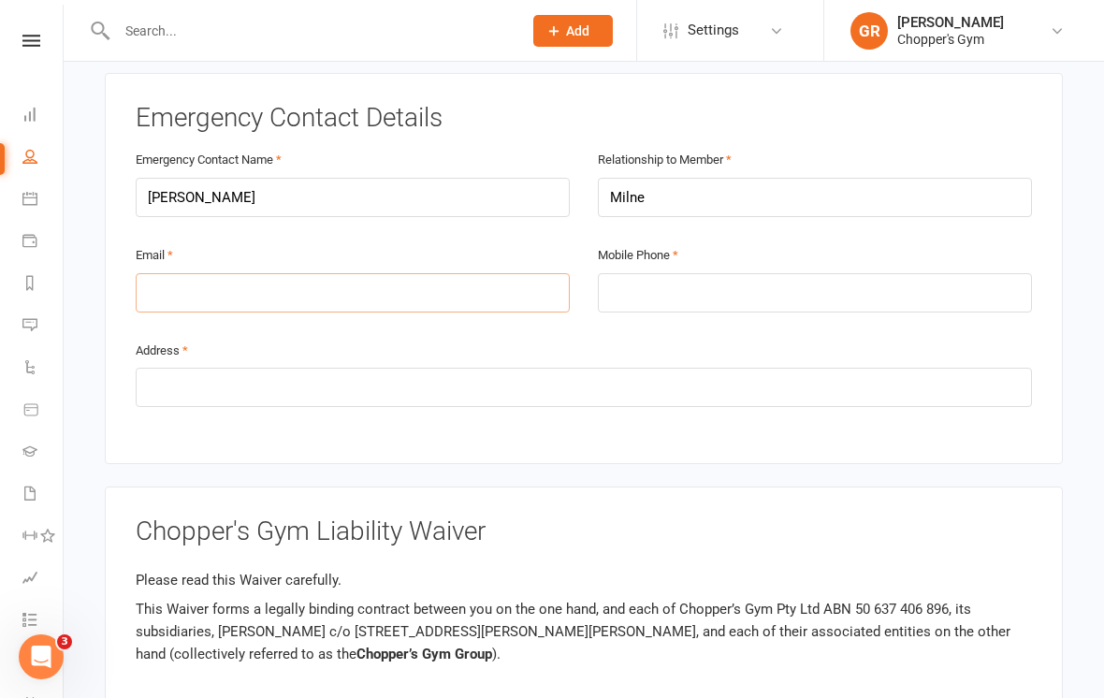
click at [479, 273] on input "email" at bounding box center [353, 292] width 434 height 39
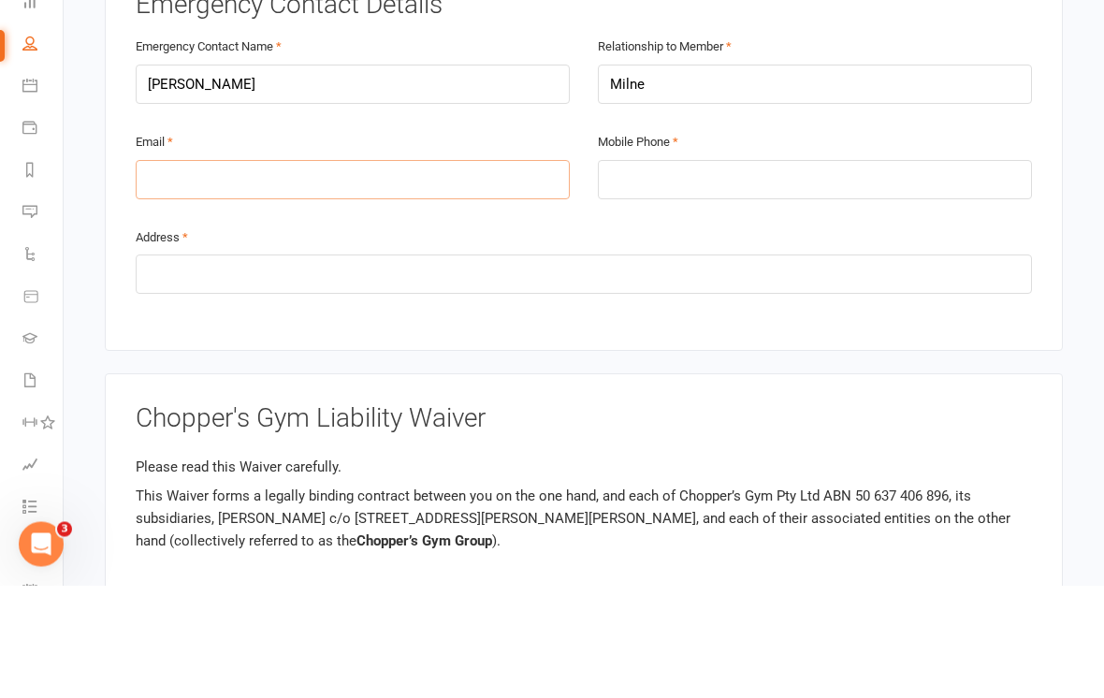
click at [258, 273] on input "email" at bounding box center [353, 292] width 434 height 39
click at [173, 273] on input "email" at bounding box center [353, 292] width 434 height 39
paste input "[EMAIL_ADDRESS][DOMAIN_NAME]"
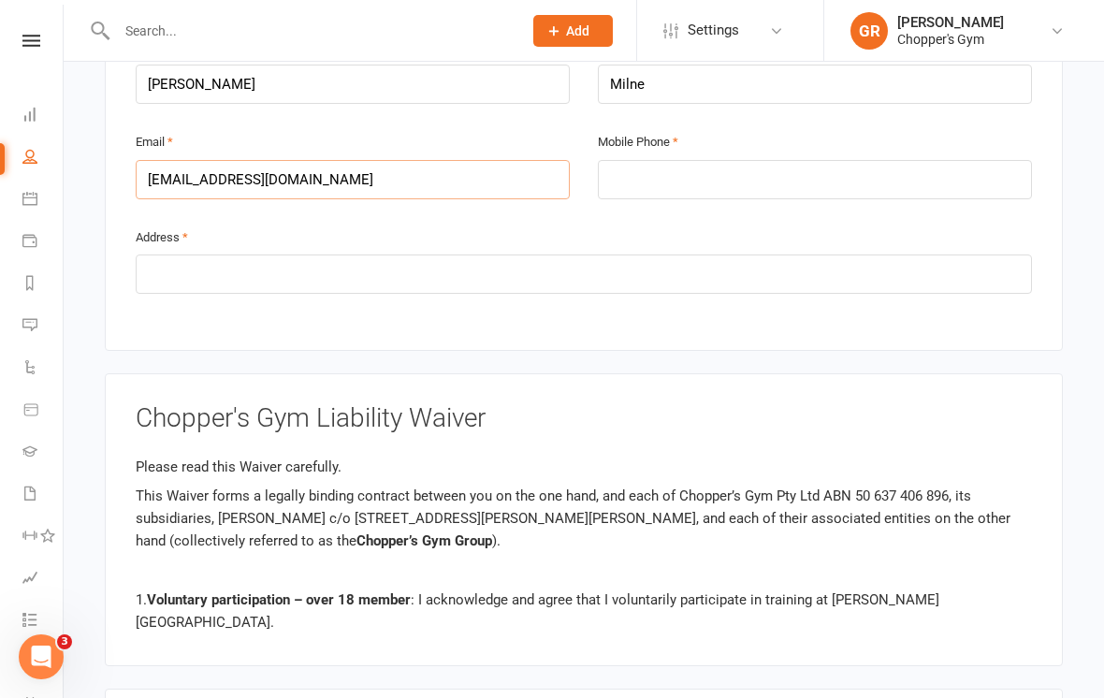
type input "[EMAIL_ADDRESS][DOMAIN_NAME]"
click at [439, 256] on input "text" at bounding box center [584, 274] width 897 height 39
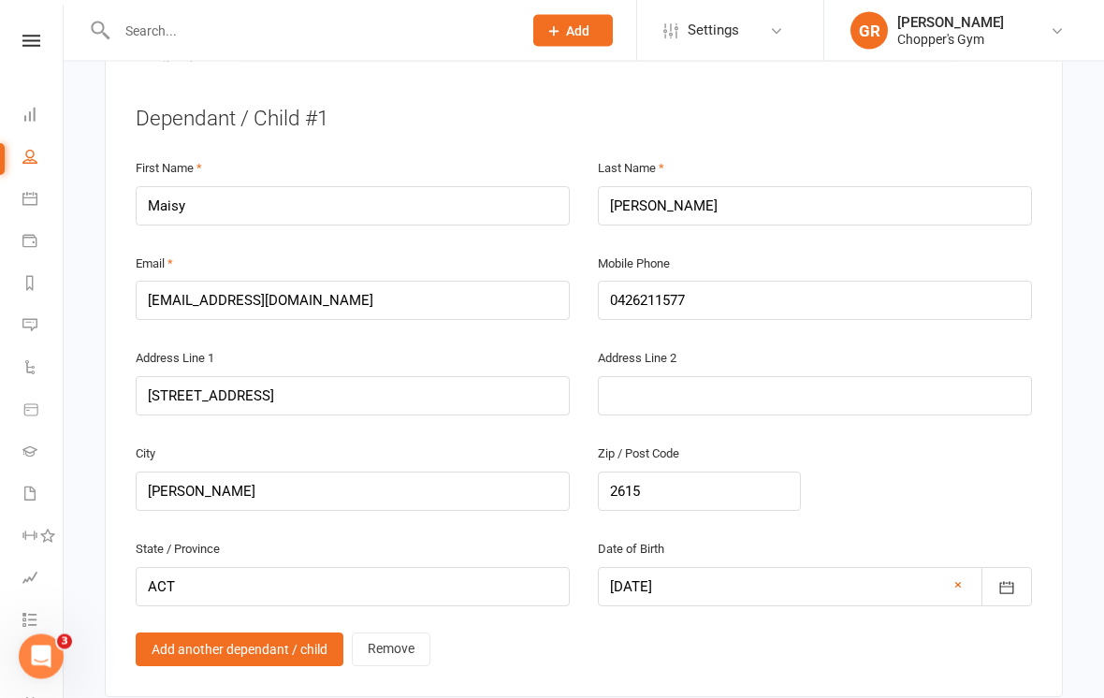
type input "NA"
click at [661, 291] on input "0426211577" at bounding box center [815, 301] width 434 height 39
click at [655, 443] on div "Zip / Post Code 2615" at bounding box center [699, 477] width 203 height 69
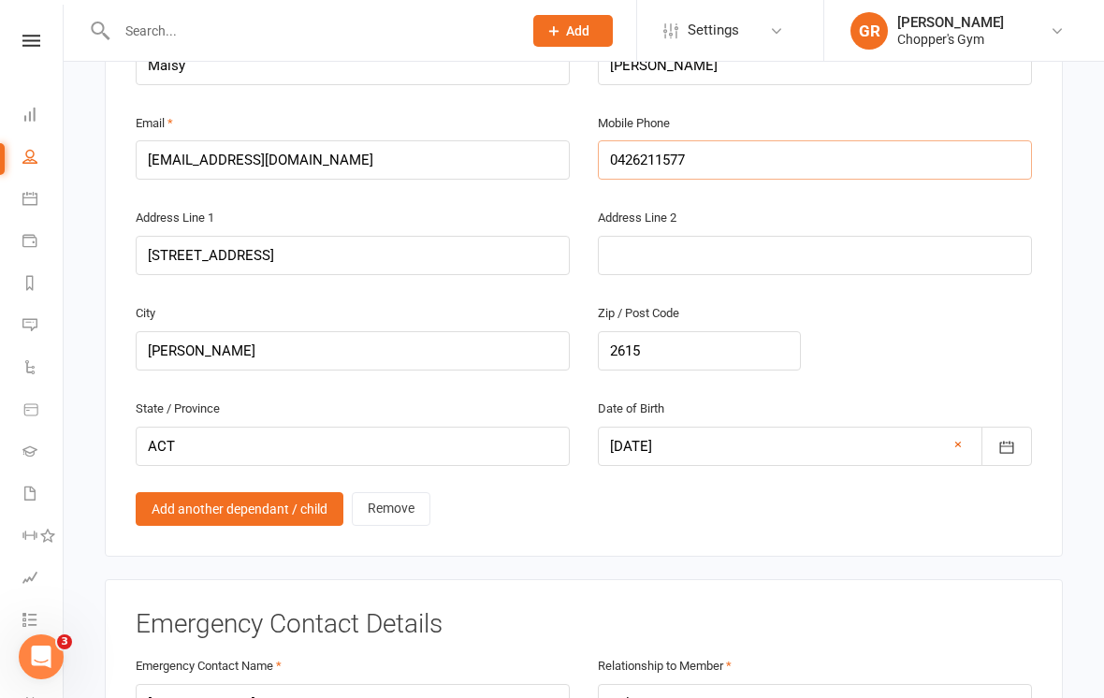
click at [663, 153] on input "0426211577" at bounding box center [815, 159] width 434 height 39
click at [660, 152] on input "0426211577" at bounding box center [815, 159] width 434 height 39
click at [653, 158] on input "0426211577" at bounding box center [815, 159] width 434 height 39
click at [651, 151] on input "0426211577" at bounding box center [815, 159] width 434 height 39
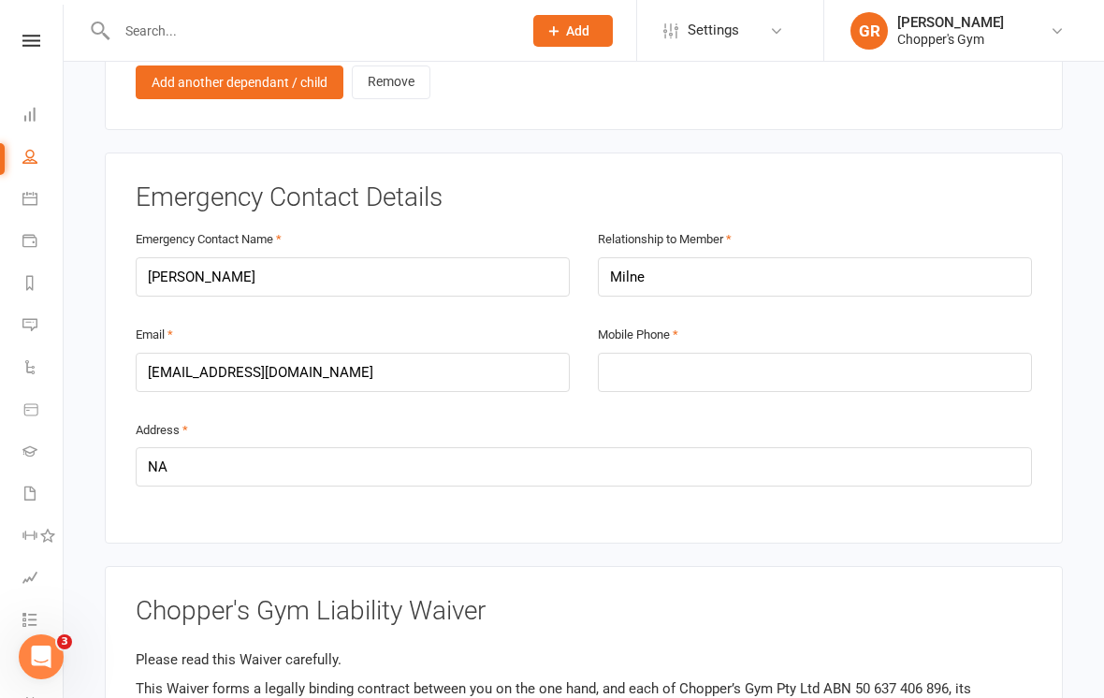
scroll to position [1719, 0]
click at [791, 357] on input "tel" at bounding box center [815, 372] width 434 height 39
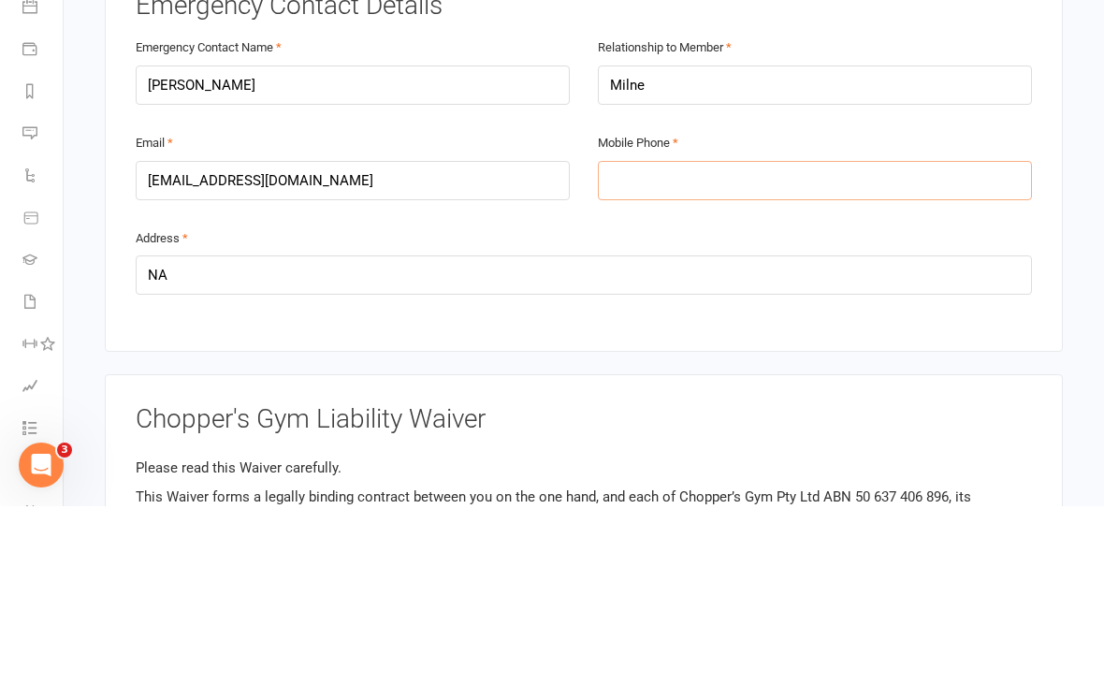
click at [686, 353] on input "tel" at bounding box center [815, 372] width 434 height 39
click at [645, 353] on input "tel" at bounding box center [815, 372] width 434 height 39
paste input "0426211577"
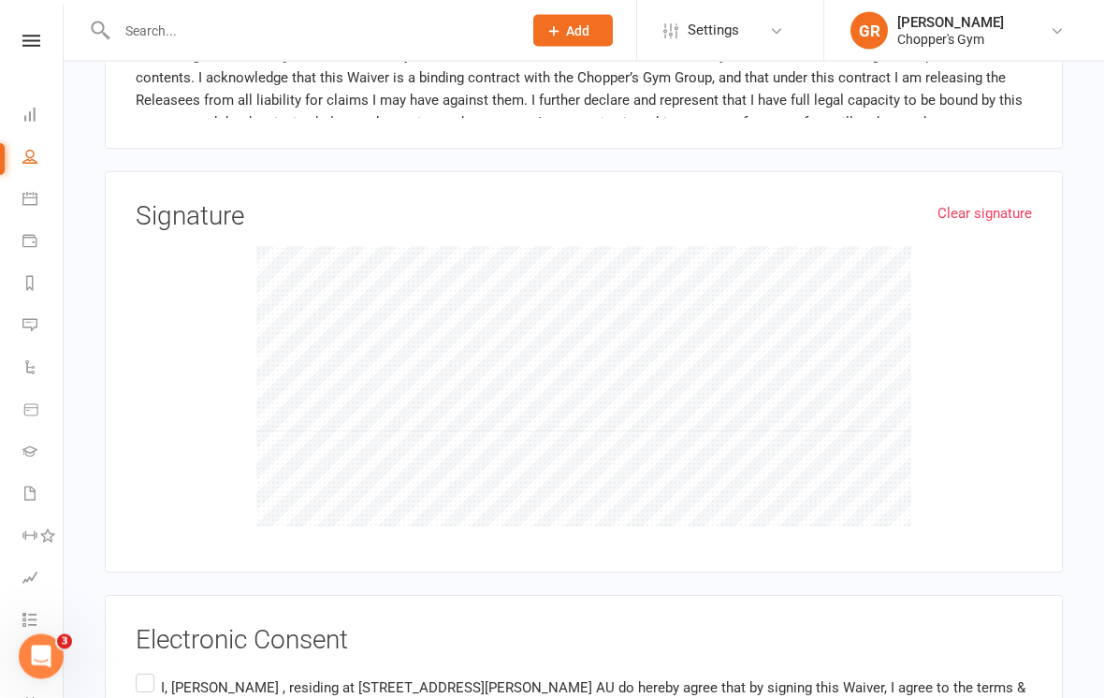
scroll to position [2607, 0]
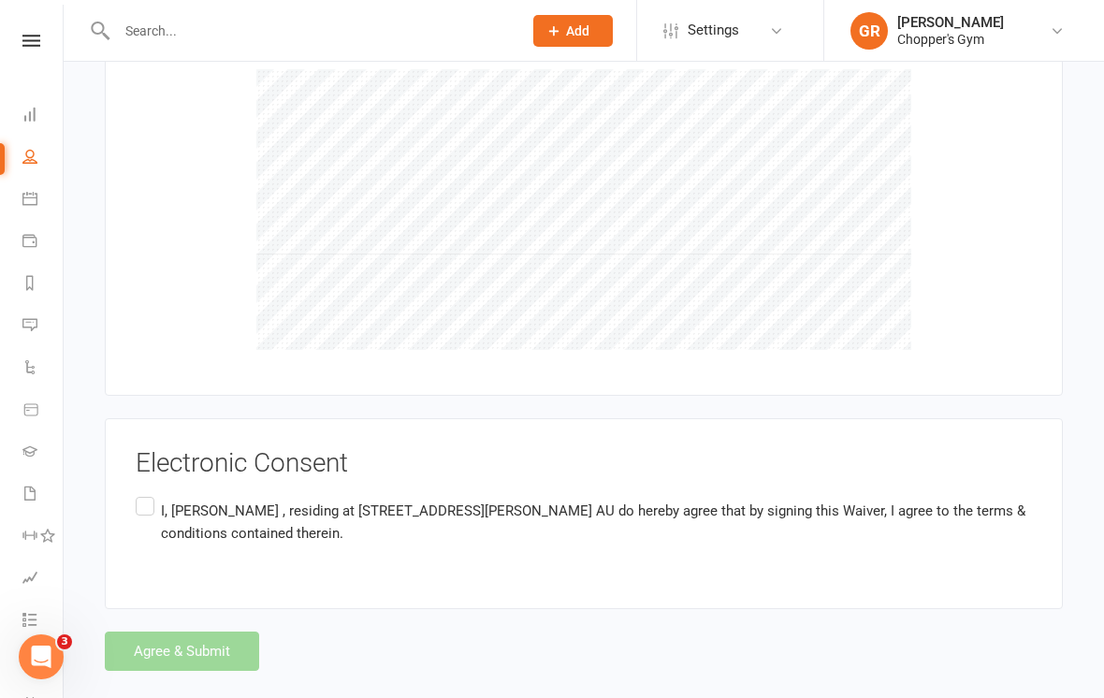
type input "0426211577"
click at [141, 493] on label "I, [PERSON_NAME] , residing at [STREET_ADDRESS][PERSON_NAME] AU do hereby agree…" at bounding box center [584, 522] width 897 height 59
click at [141, 493] on input "I, [PERSON_NAME] , residing at [STREET_ADDRESS][PERSON_NAME] AU do hereby agree…" at bounding box center [142, 493] width 12 height 0
click at [188, 635] on button "Agree & Submit" at bounding box center [182, 651] width 154 height 39
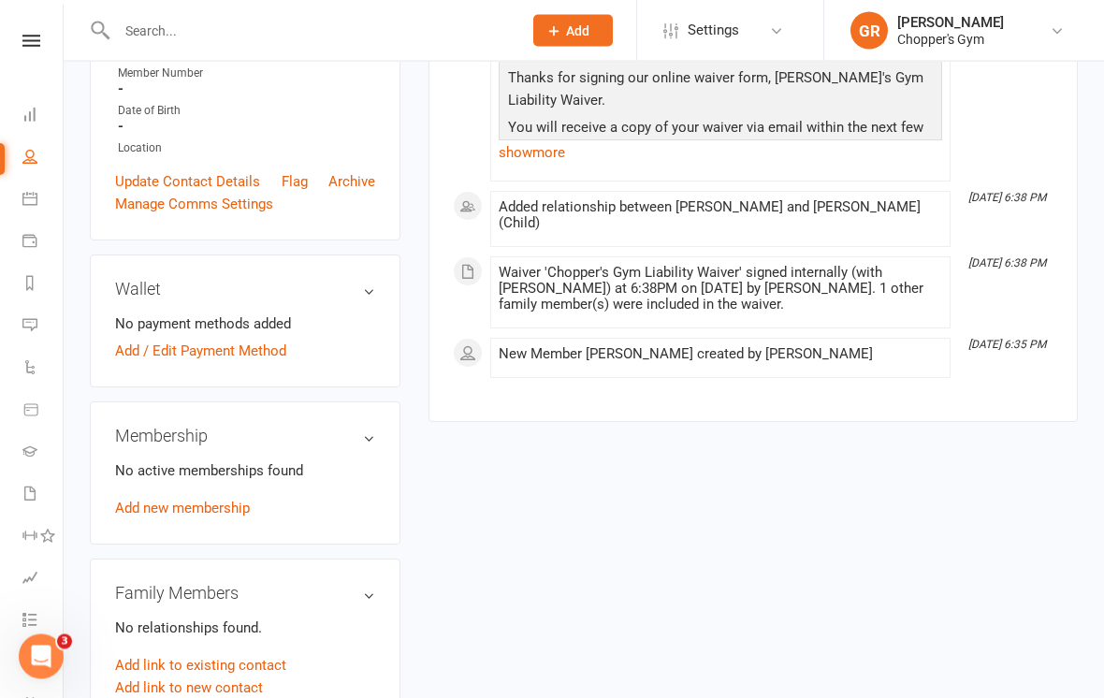
scroll to position [446, 0]
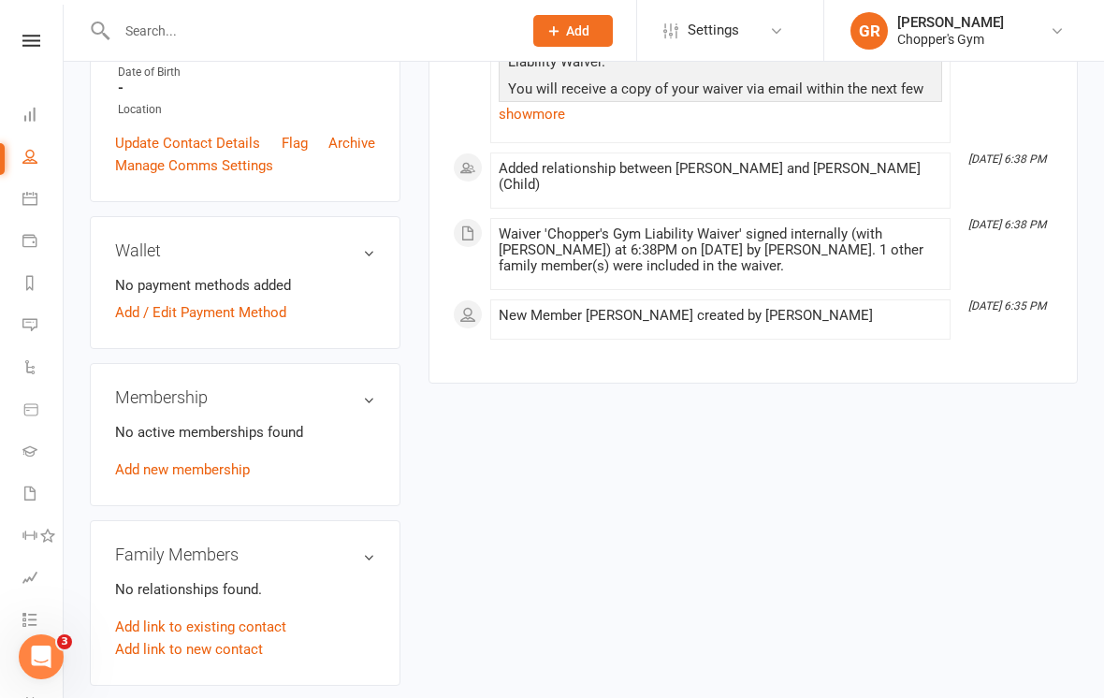
click at [221, 461] on link "Add new membership" at bounding box center [182, 469] width 135 height 17
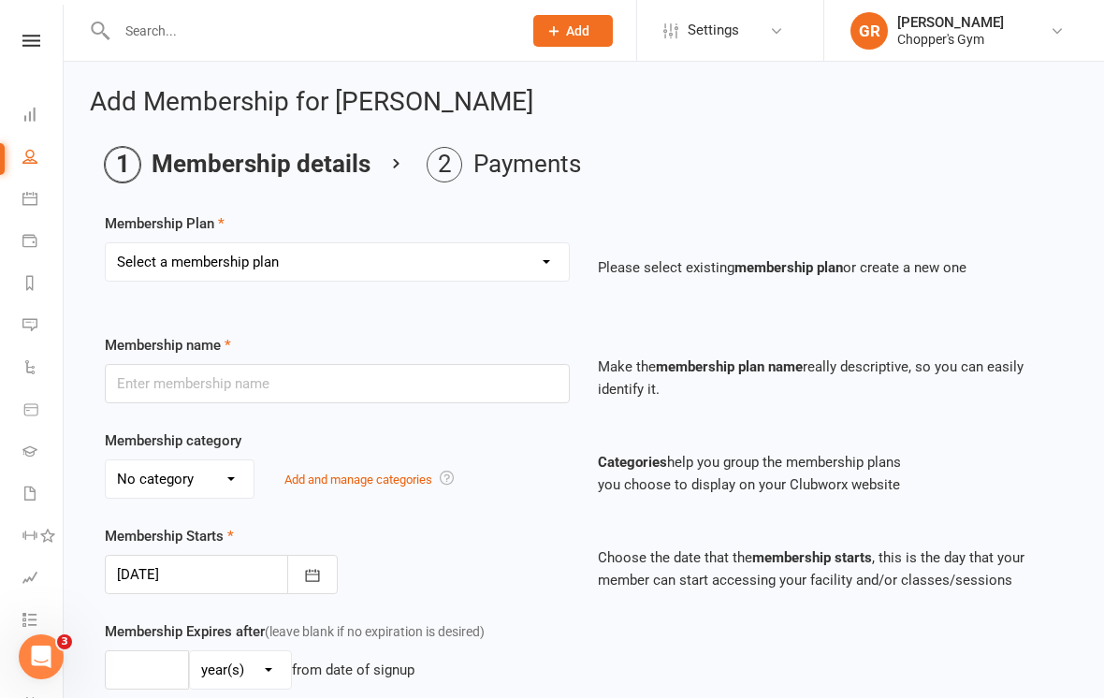
click at [519, 273] on select "Select a membership plan Create new Membership Plan Staff Membership Ongoing Un…" at bounding box center [337, 261] width 463 height 37
select select "3"
type input "Free Trial"
select select "0"
type input "0"
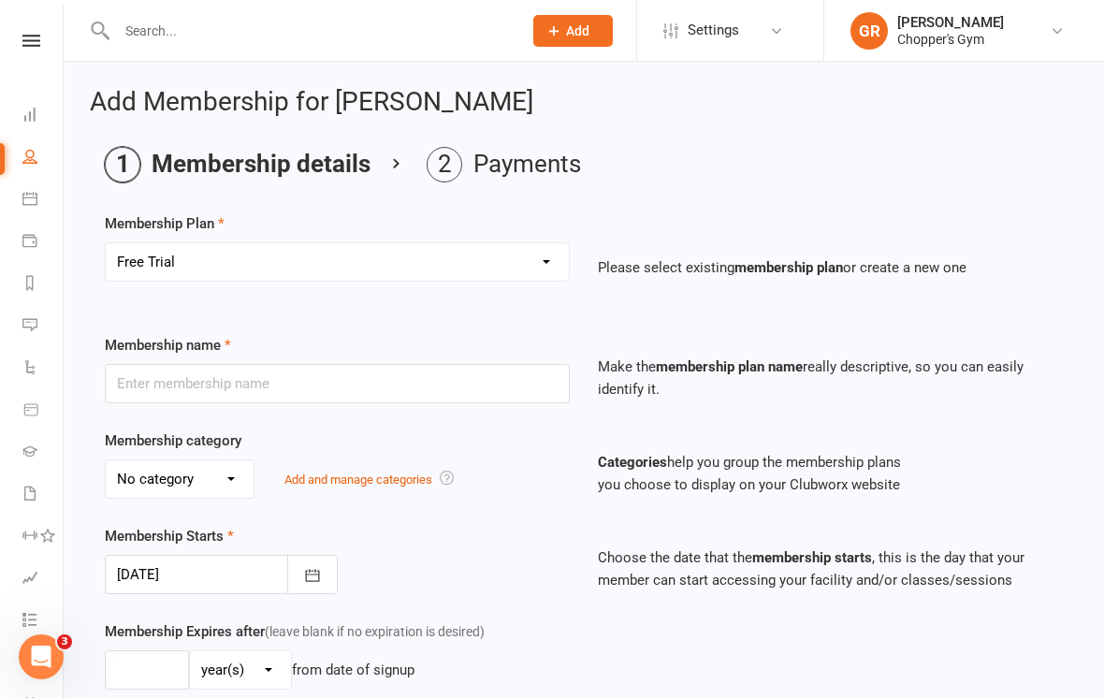
type input "1"
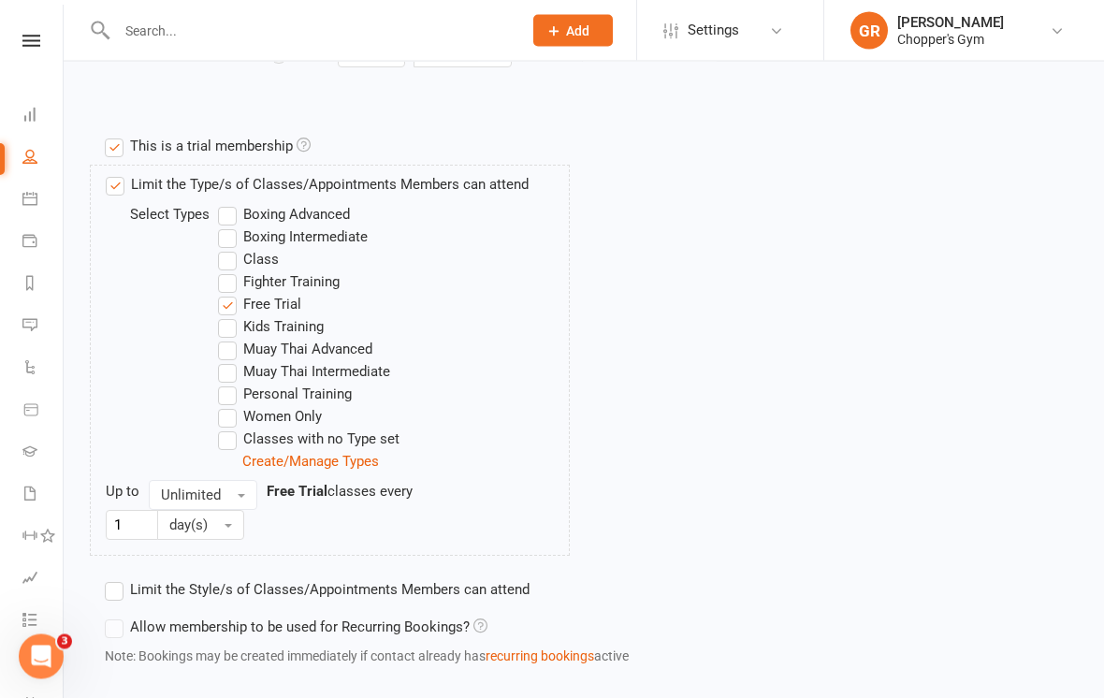
scroll to position [933, 0]
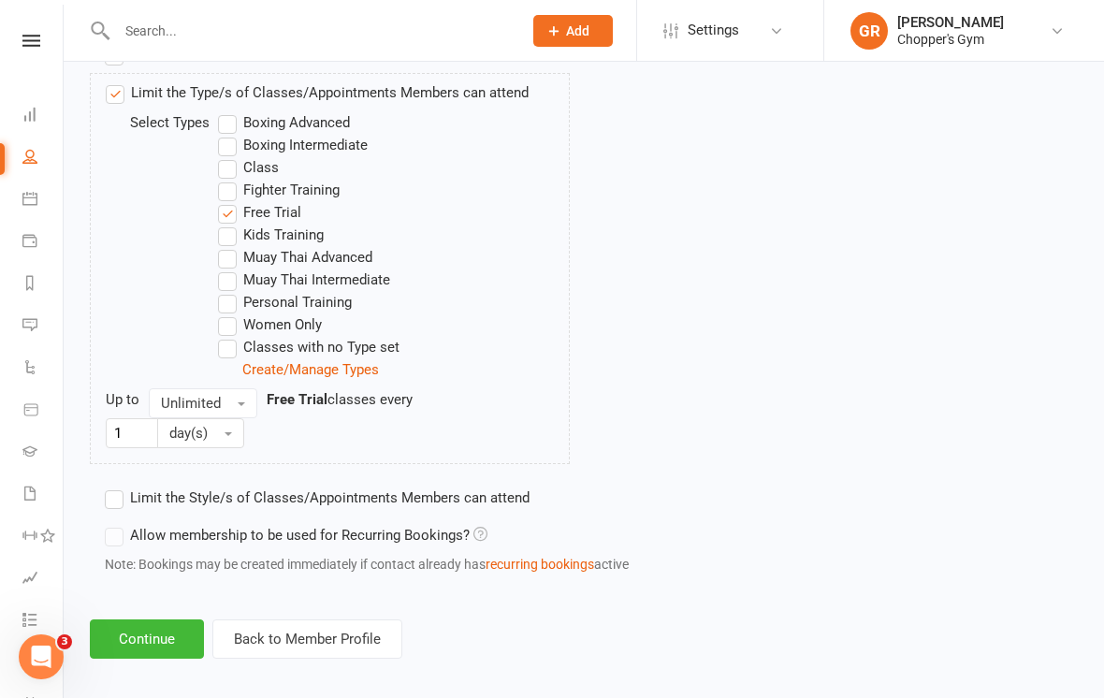
click at [160, 630] on button "Continue" at bounding box center [147, 639] width 114 height 39
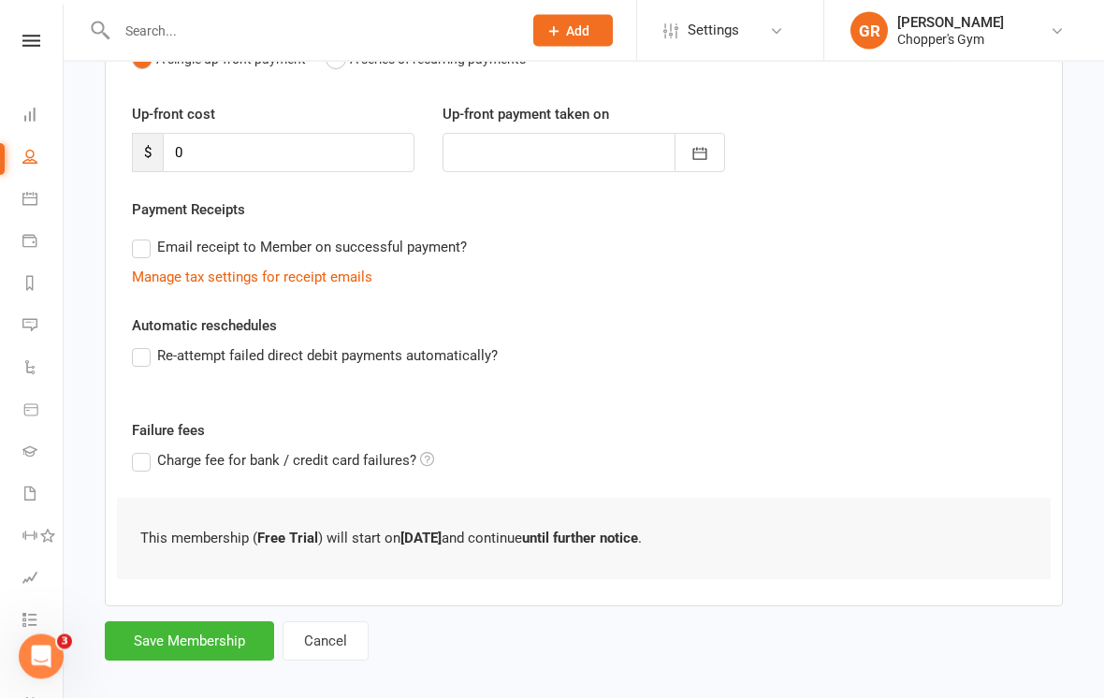
scroll to position [232, 0]
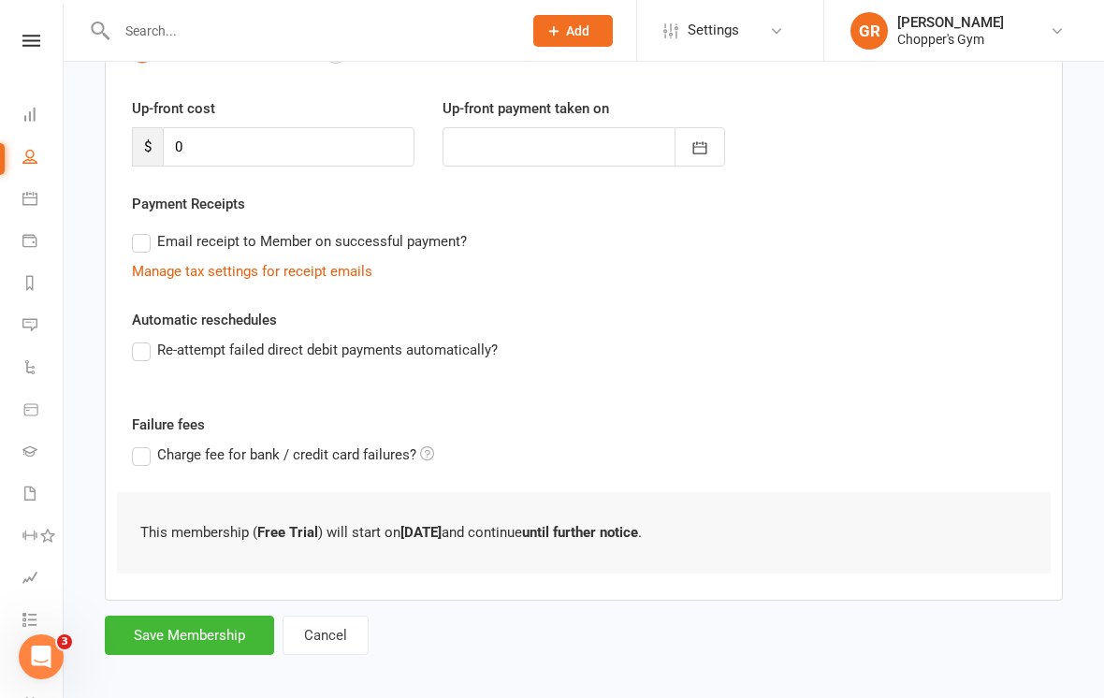
click at [230, 639] on button "Save Membership" at bounding box center [189, 635] width 169 height 39
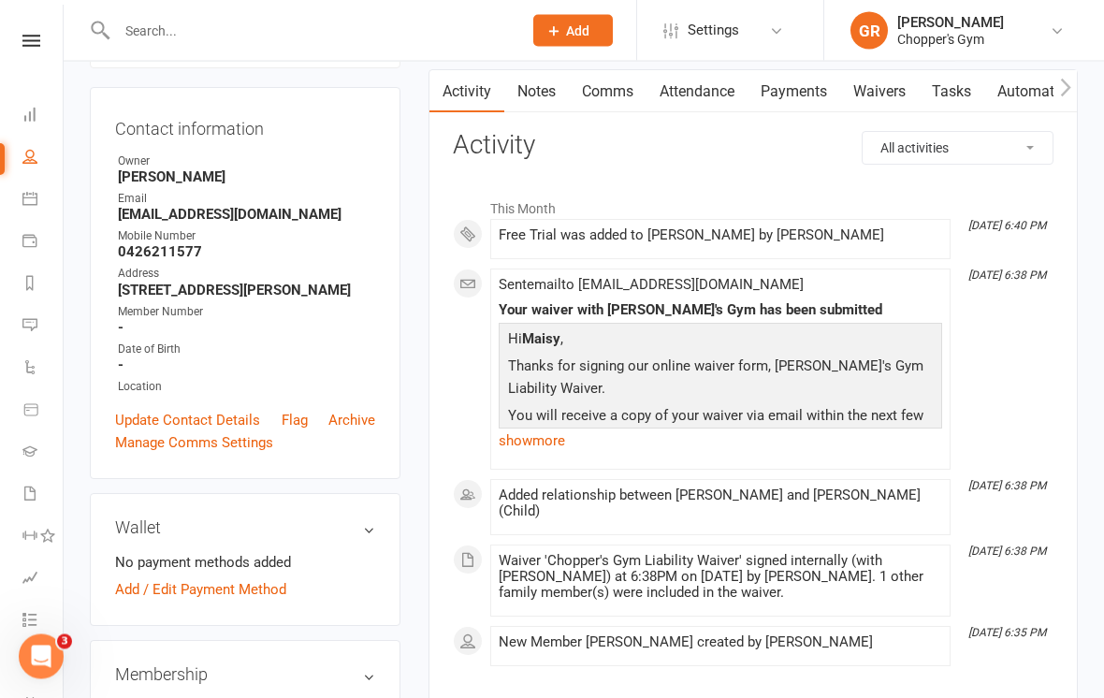
scroll to position [168, 0]
click at [23, 192] on icon at bounding box center [29, 198] width 15 height 15
